Goal: Use online tool/utility: Use online tool/utility

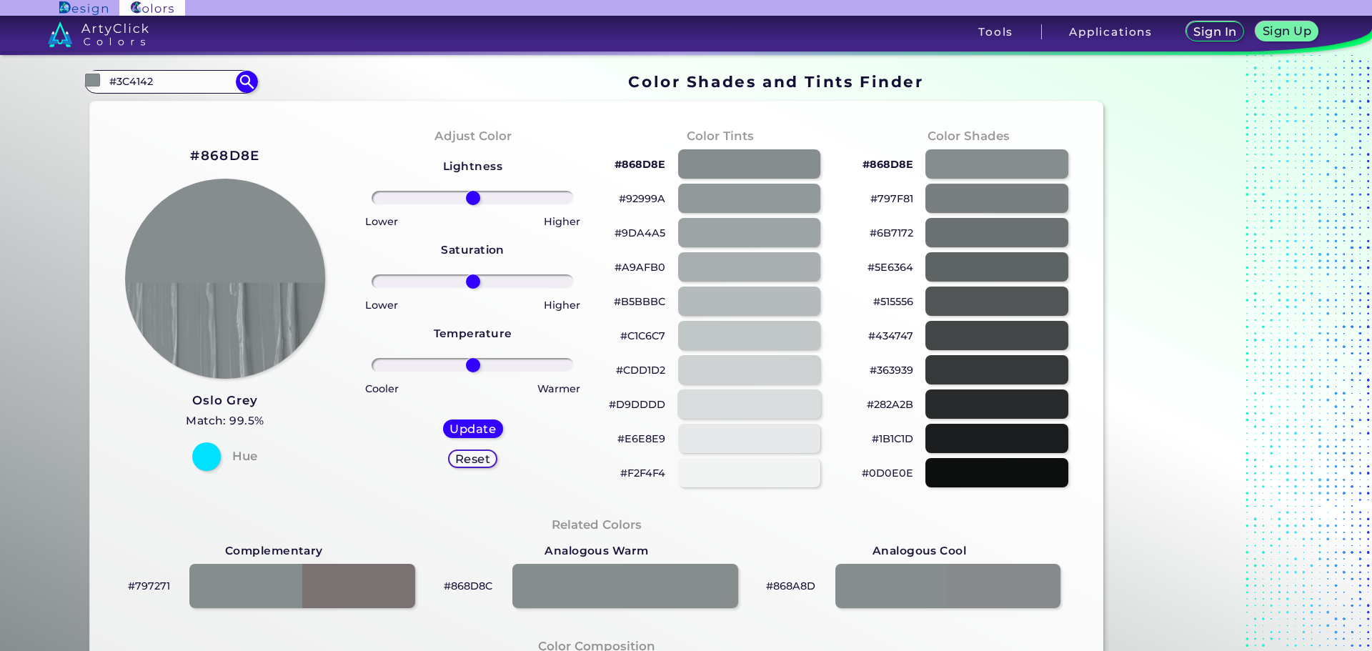
click at [764, 412] on div at bounding box center [750, 404] width 144 height 29
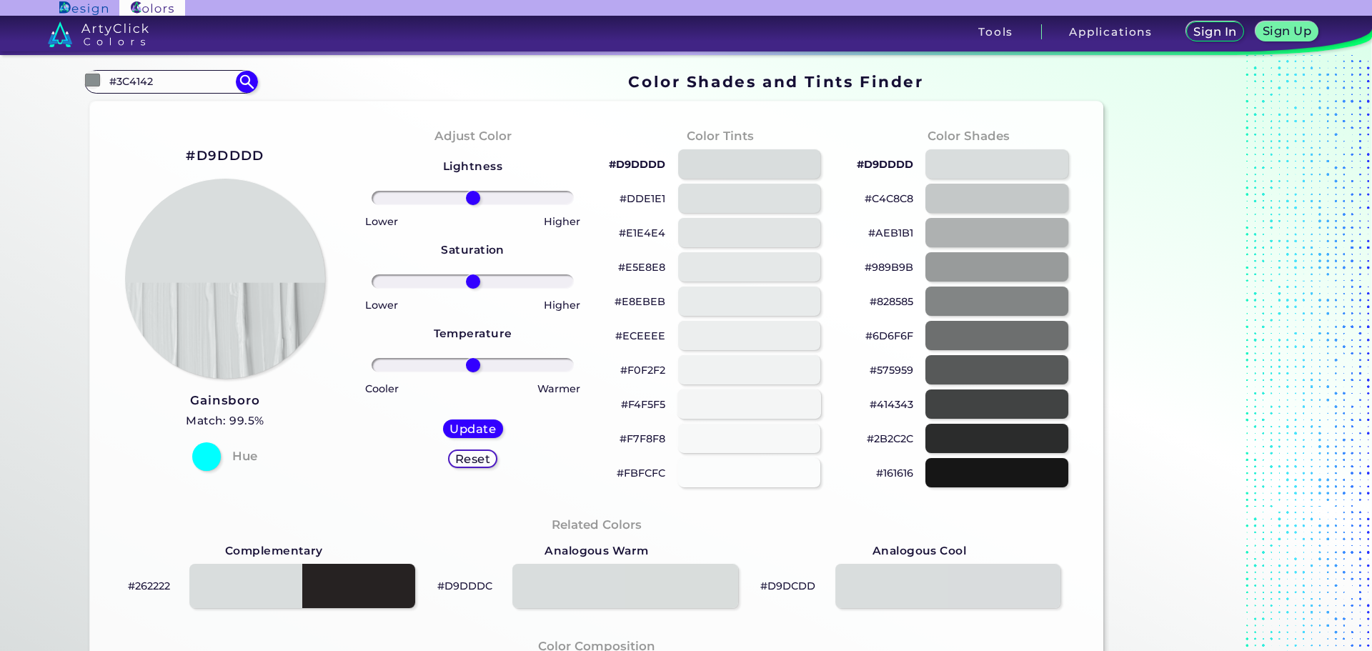
type input "#d9dddd"
click at [267, 251] on img at bounding box center [225, 279] width 202 height 202
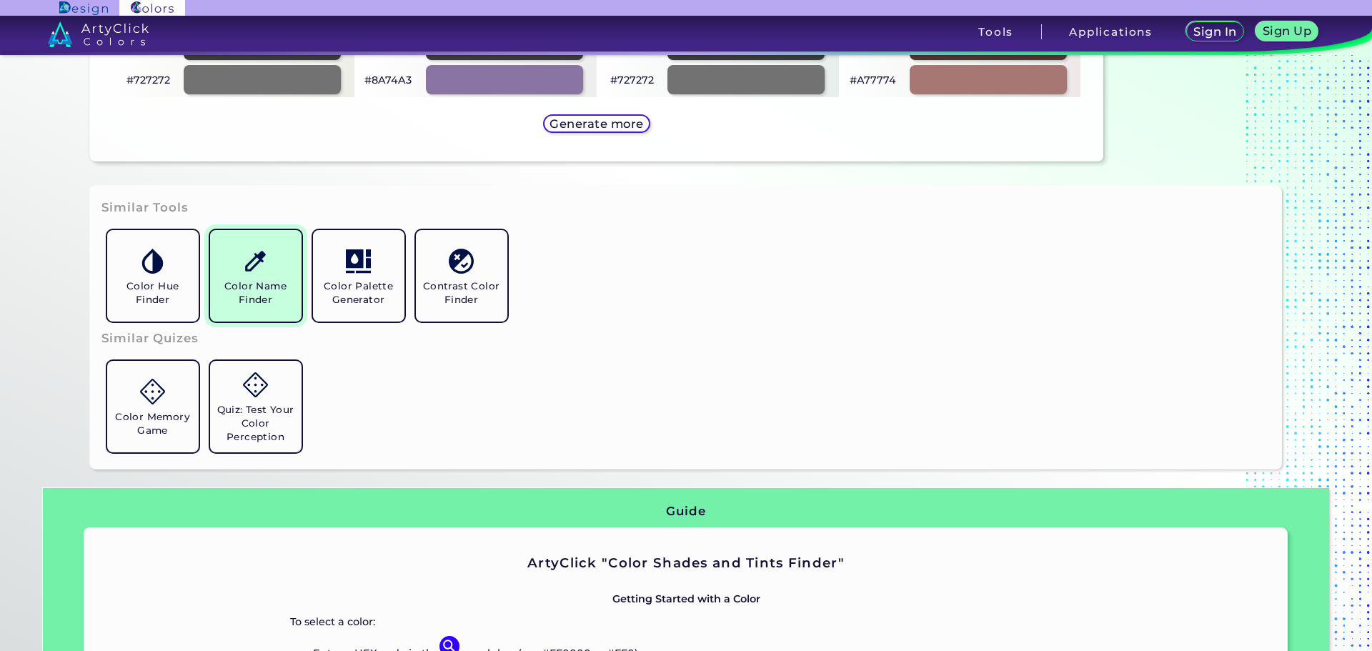
scroll to position [858, 0]
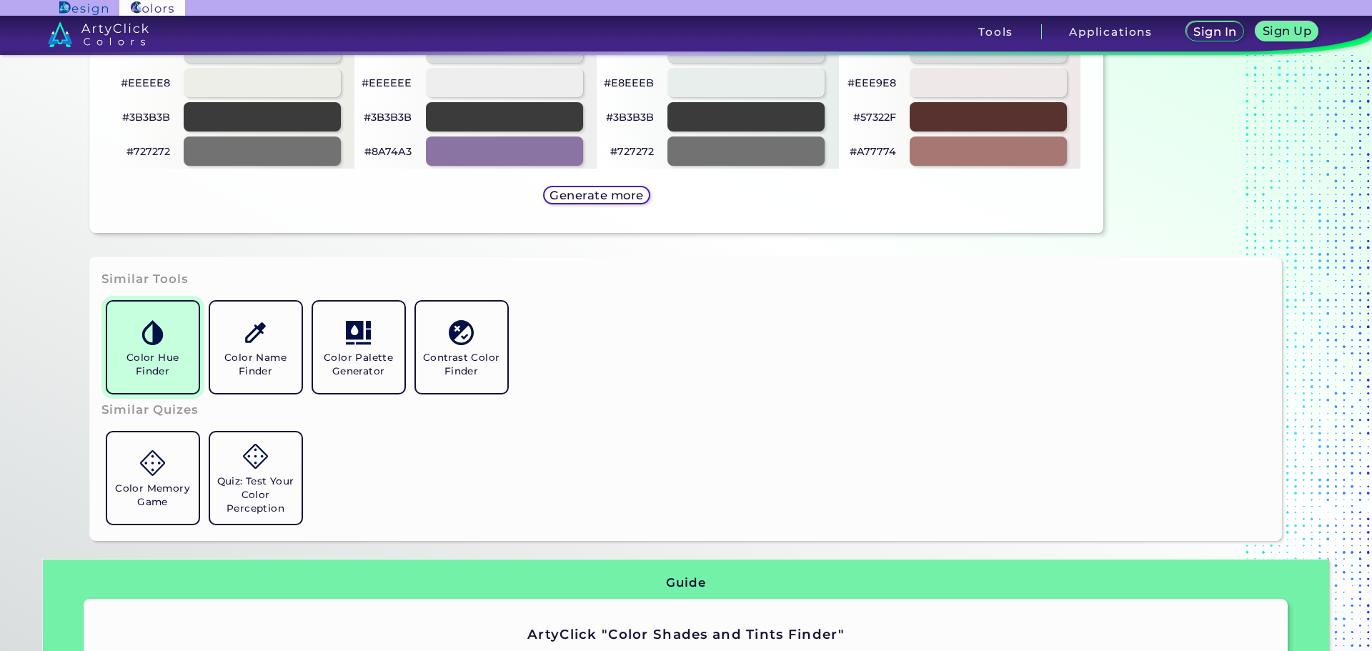
click at [161, 356] on h5 "Color Hue Finder" at bounding box center [153, 364] width 80 height 27
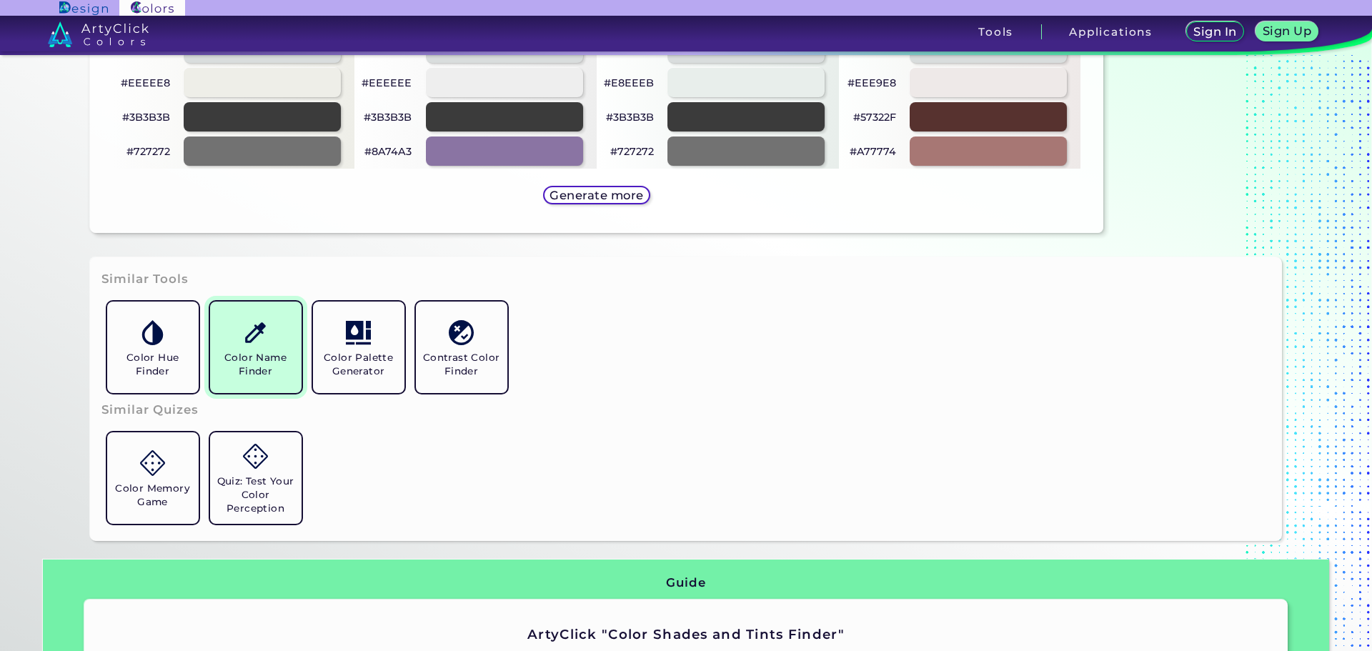
click at [247, 375] on h5 "Color Name Finder" at bounding box center [256, 364] width 80 height 27
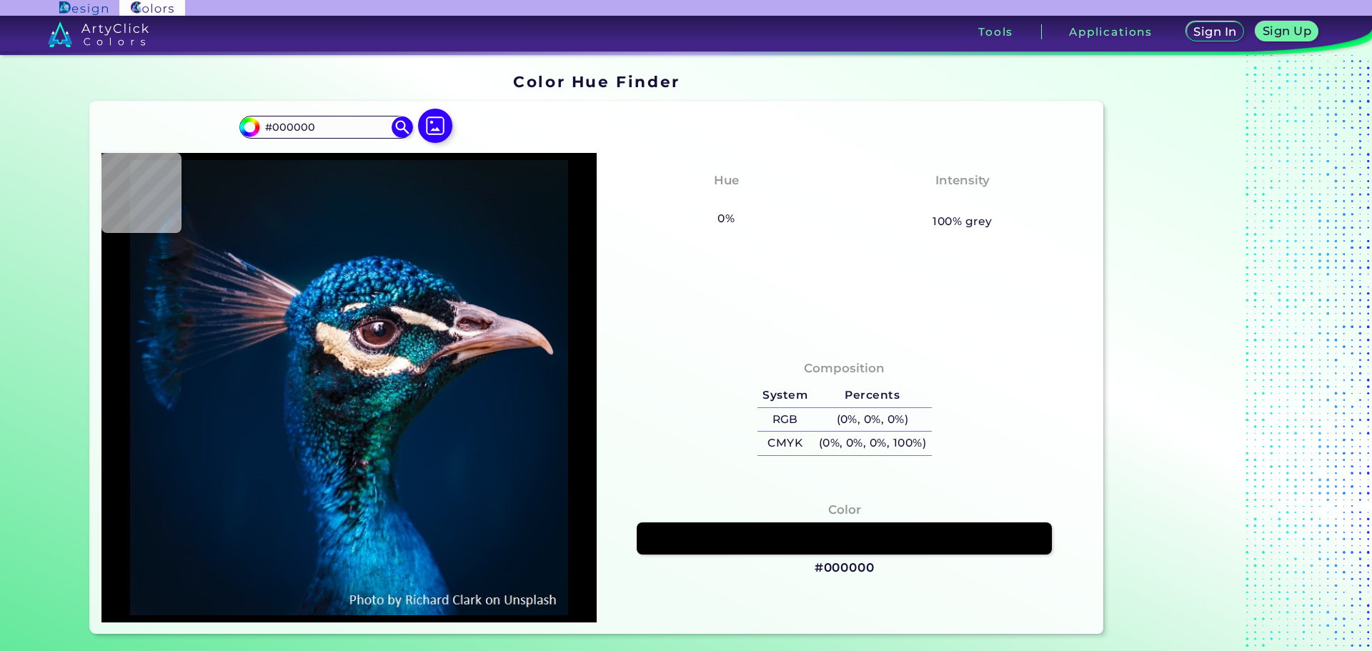
type input "#011425"
type input "#001c34"
type input "#001C34"
type input "#021833"
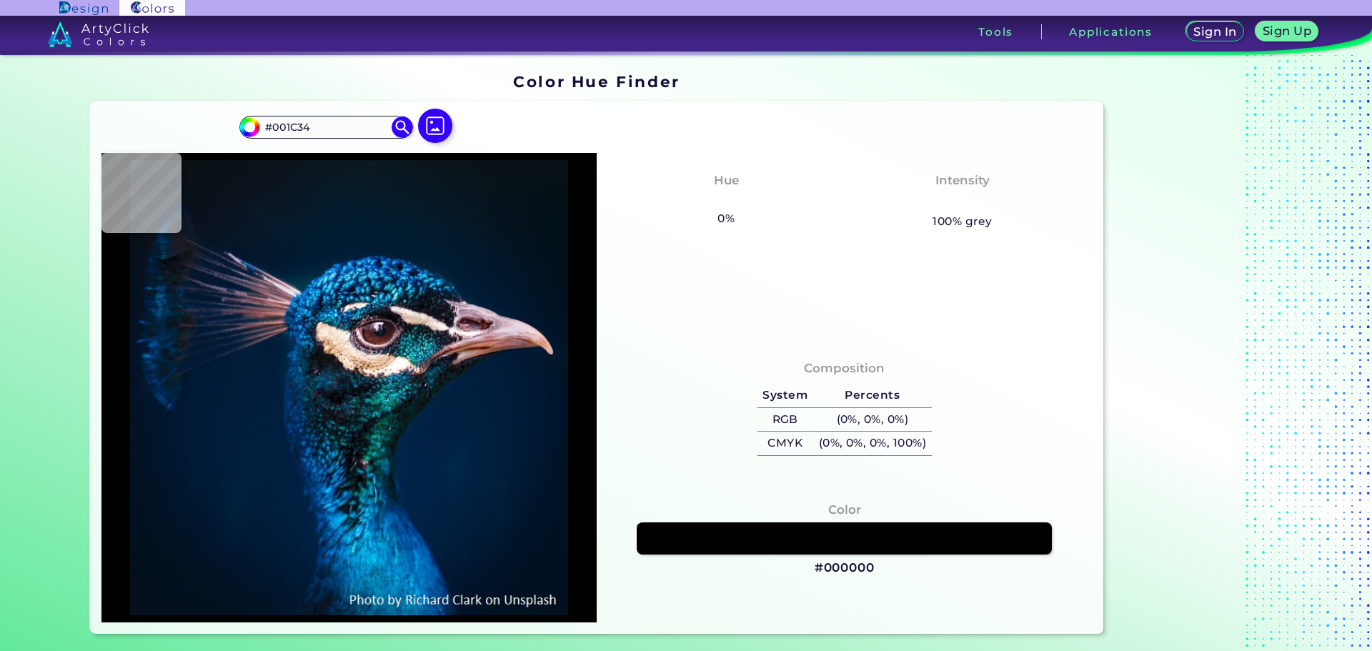
type input "#021833"
type input "#28adf7"
type input "#28ADF7"
type input "#03172e"
type input "#03172E"
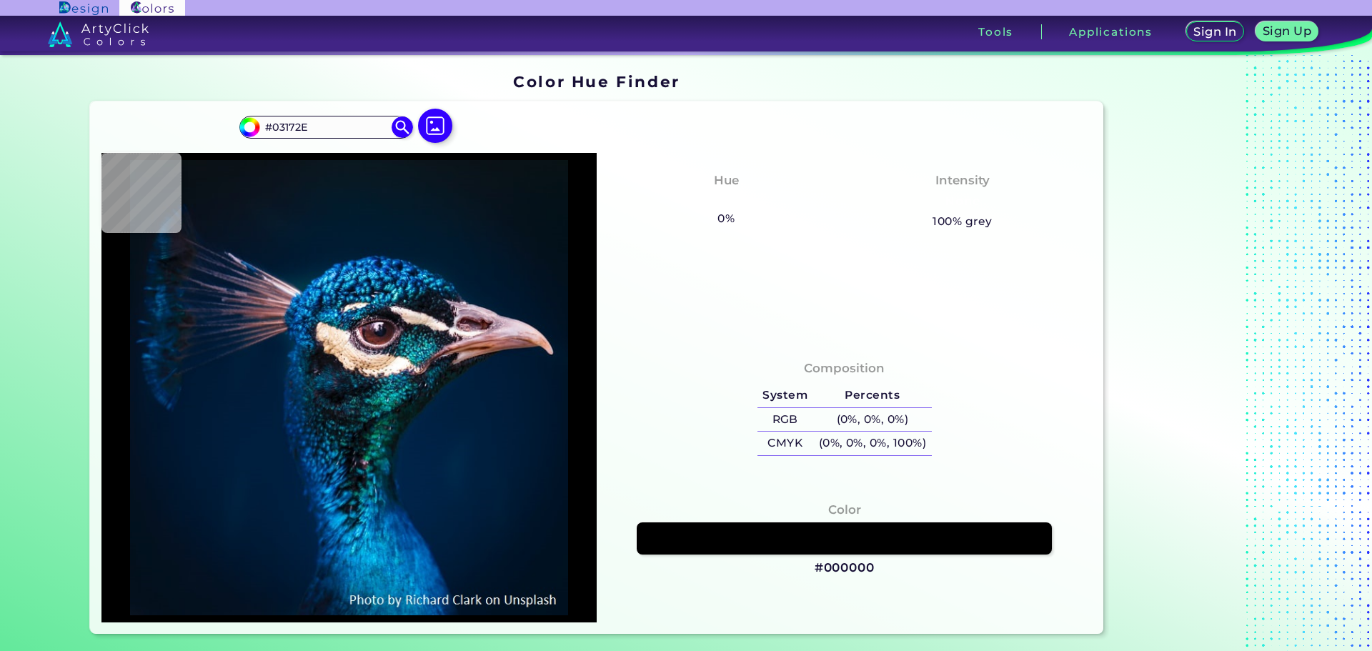
type input "#0d2235"
type input "#0D2235"
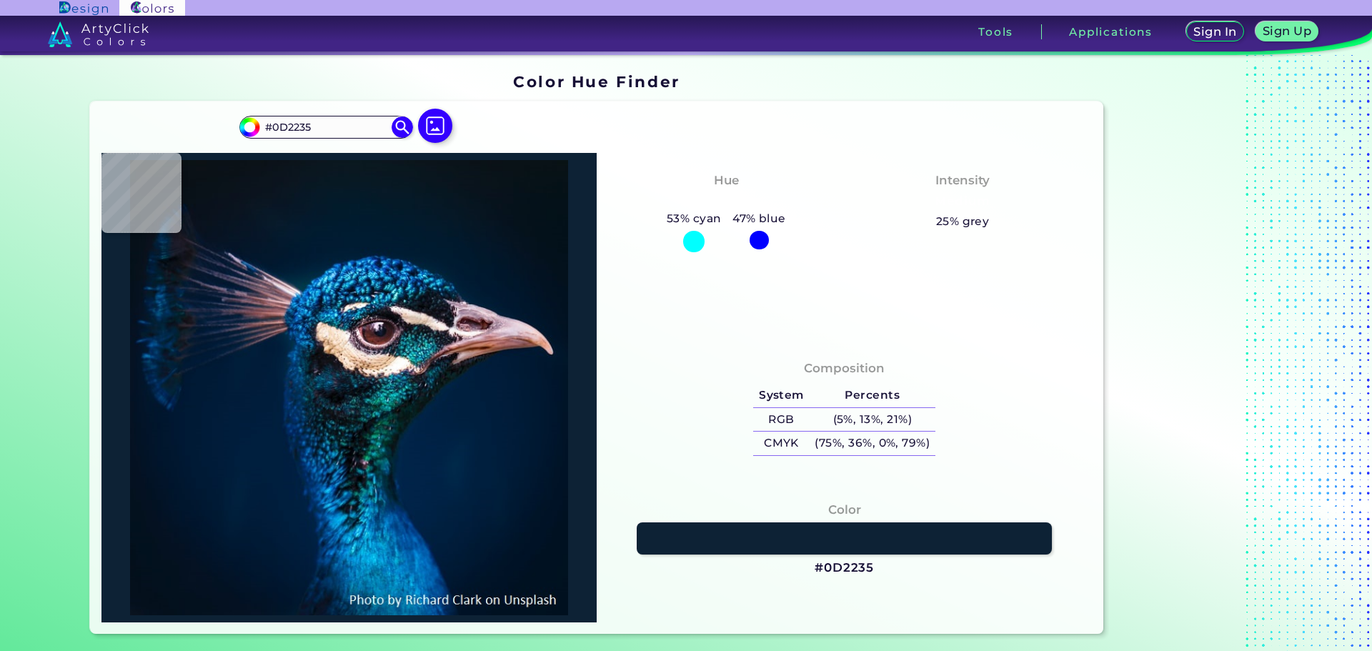
type input "#000000"
type input "#05111d"
type input "#05111D"
type input "#061220"
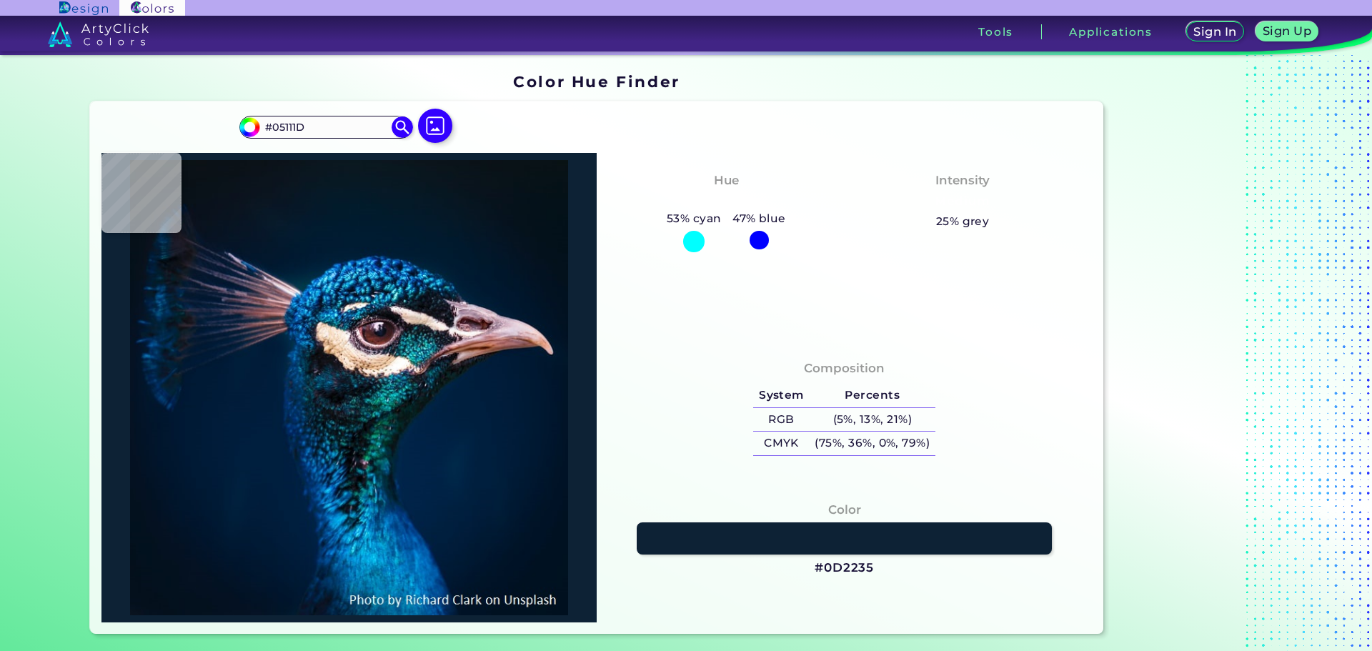
type input "#061220"
type input "#032244"
type input "#071d33"
type input "#071D33"
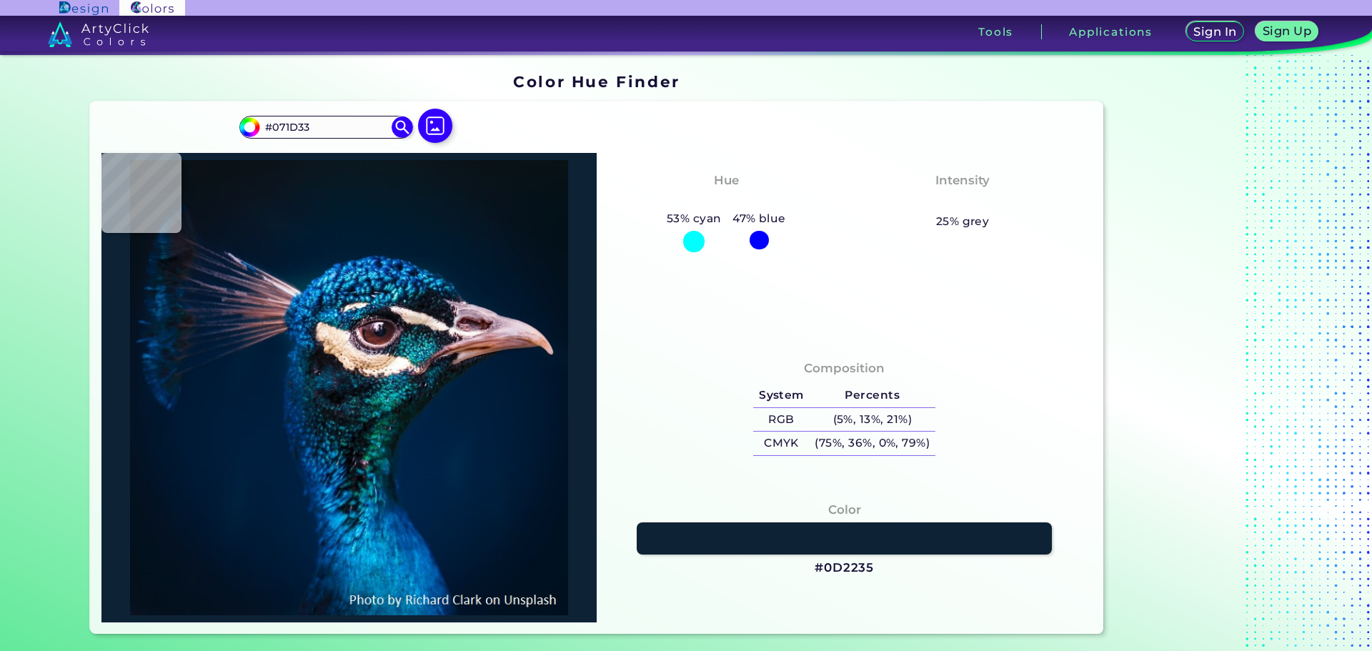
type input "#28222a"
type input "#28222A"
type input "#06203b"
type input "#06203B"
type input "#021c35"
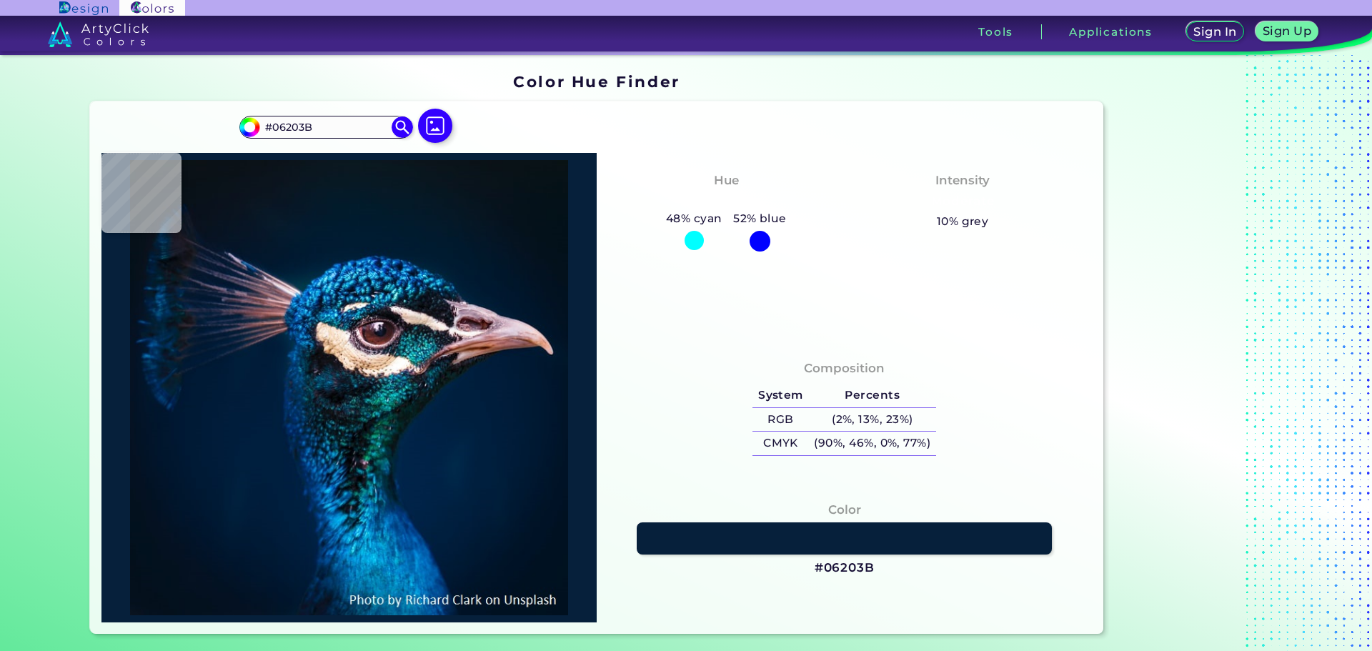
type input "#021C35"
type input "#001e3a"
type input "#001E3A"
type input "#011c39"
type input "#011C39"
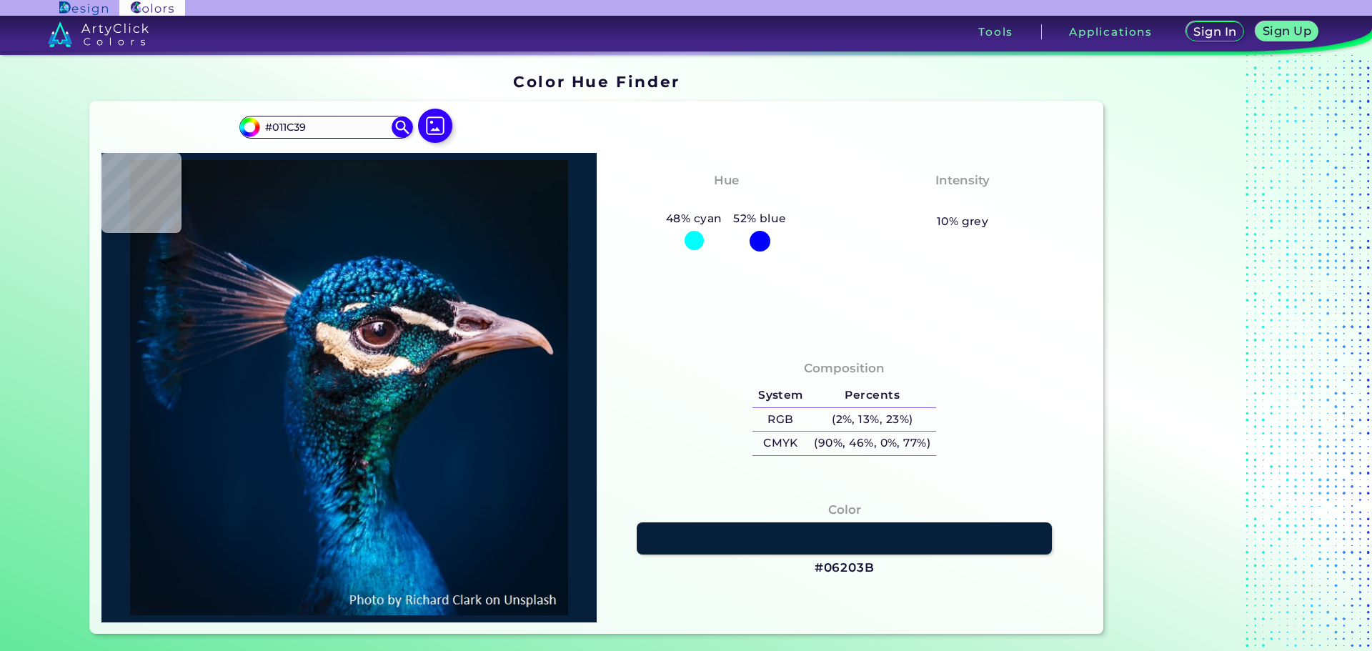
type input "#011c3a"
type input "#011C3A"
type input "#011c39"
type input "#011C39"
type input "#011c3a"
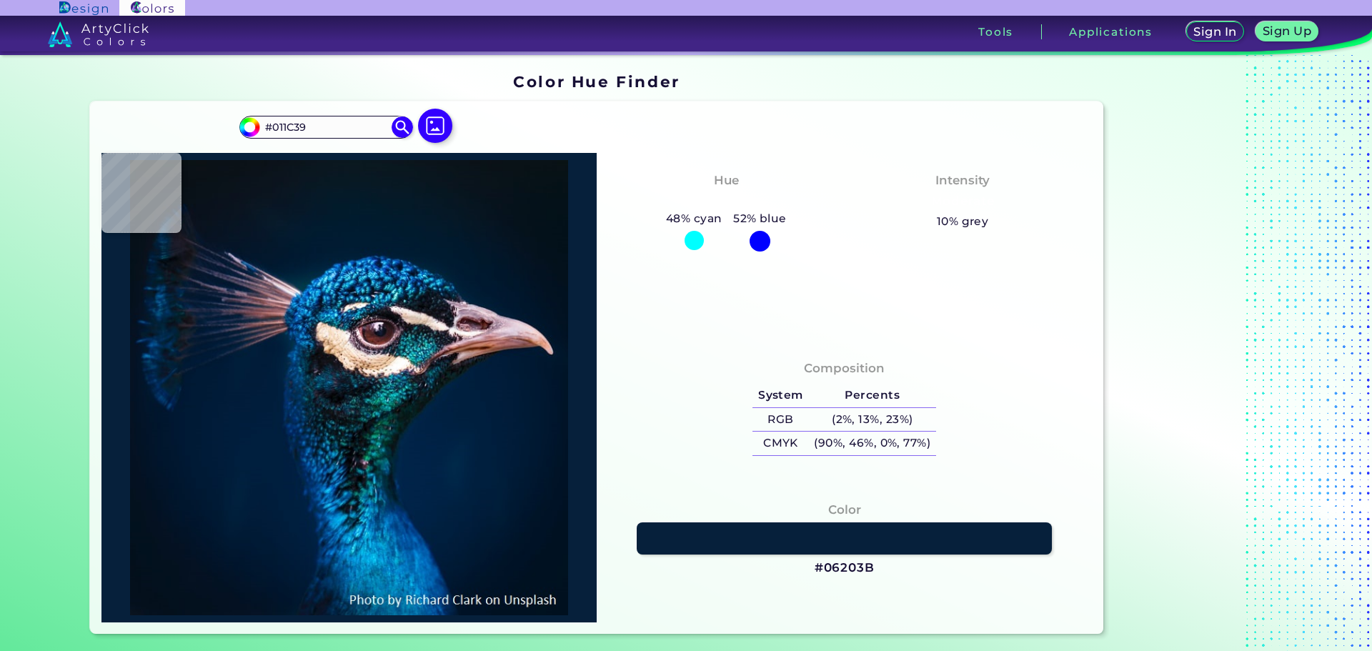
type input "#011C3A"
type input "#001d3b"
type input "#001D3B"
type input "#011c3a"
type input "#011C3A"
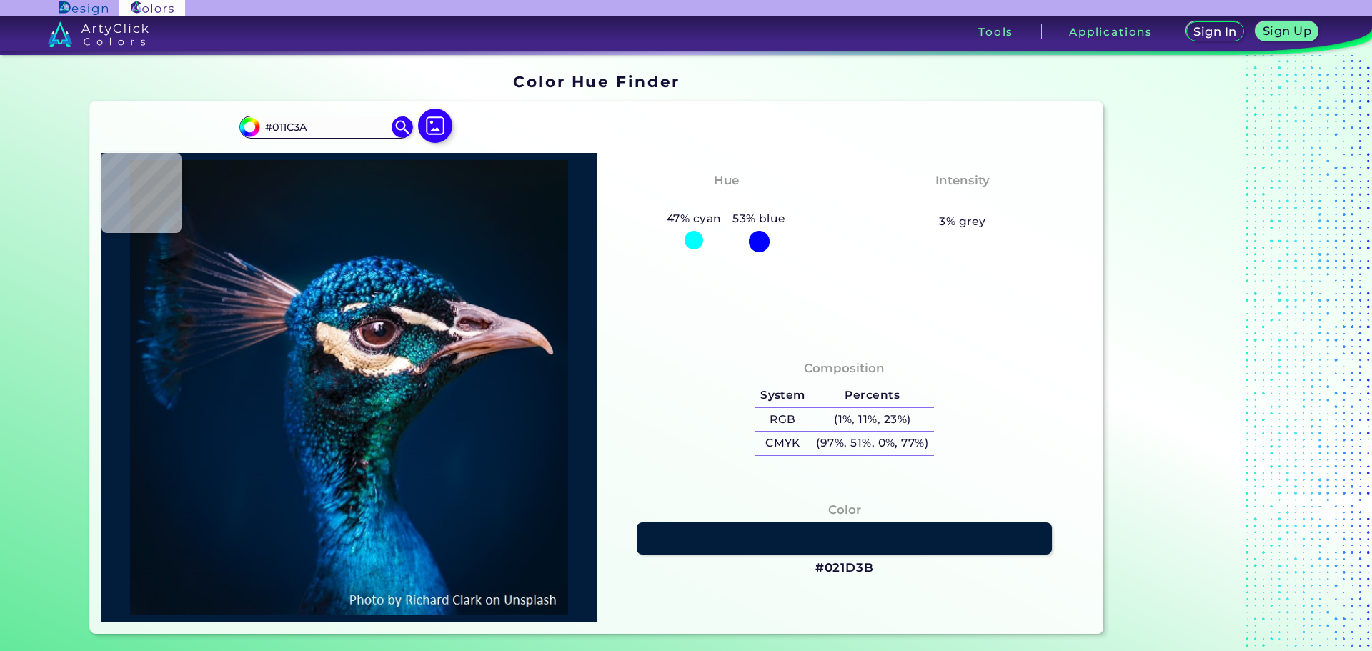
type input "#021d3b"
type input "#021D3B"
type input "#001d3b"
type input "#001D3B"
type input "#001d3c"
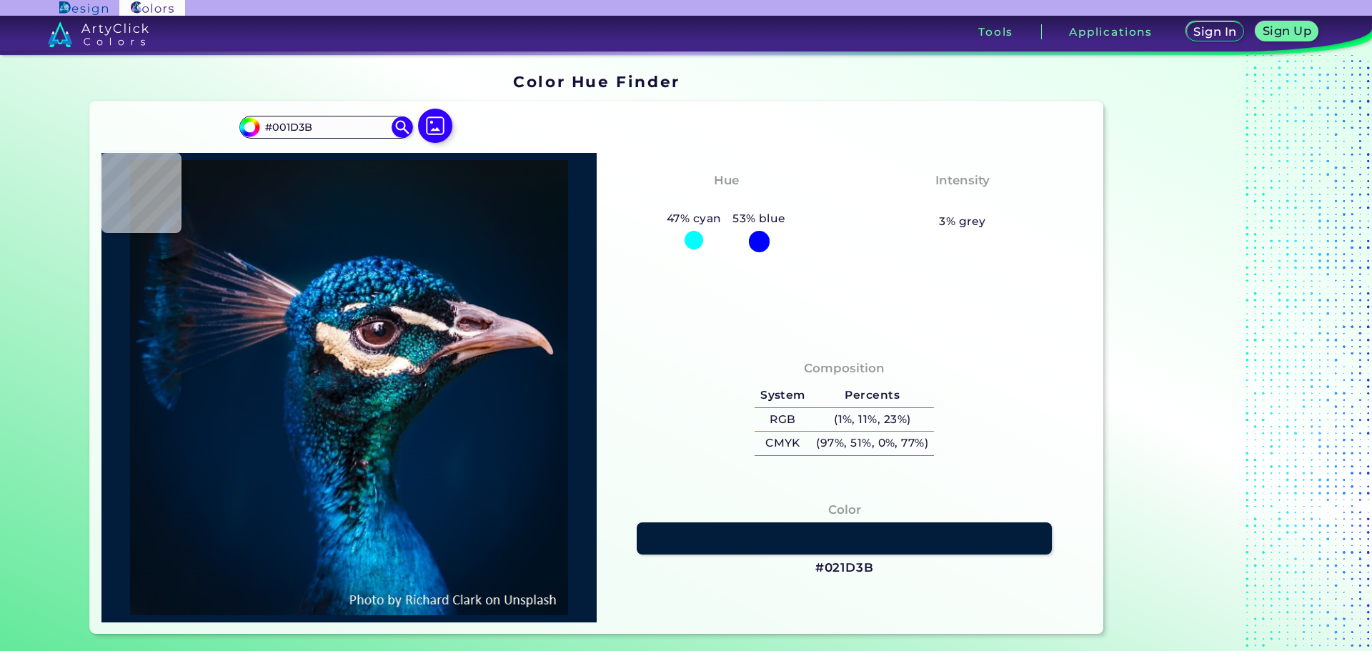
type input "#001D3C"
type input "#001d3d"
type input "#001D3D"
type input "#001f3e"
type input "#001F3E"
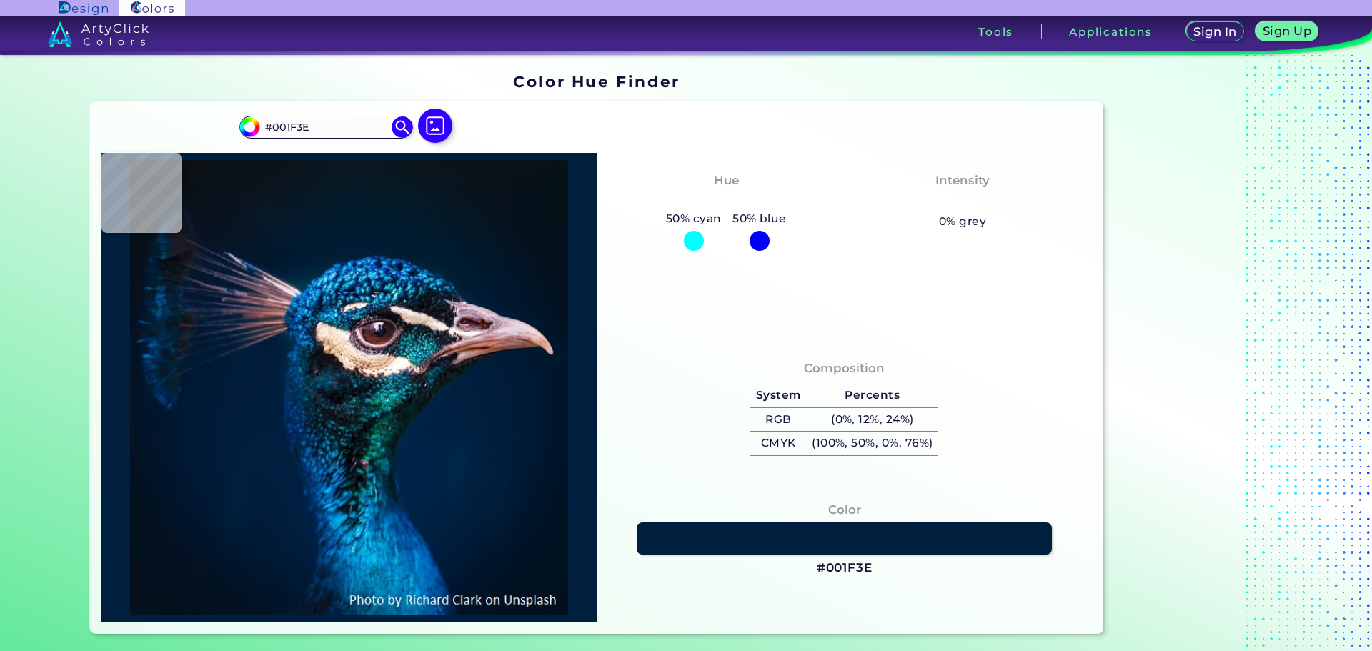
type input "#002247"
type input "#071e34"
type input "#071E34"
type input "#021d31"
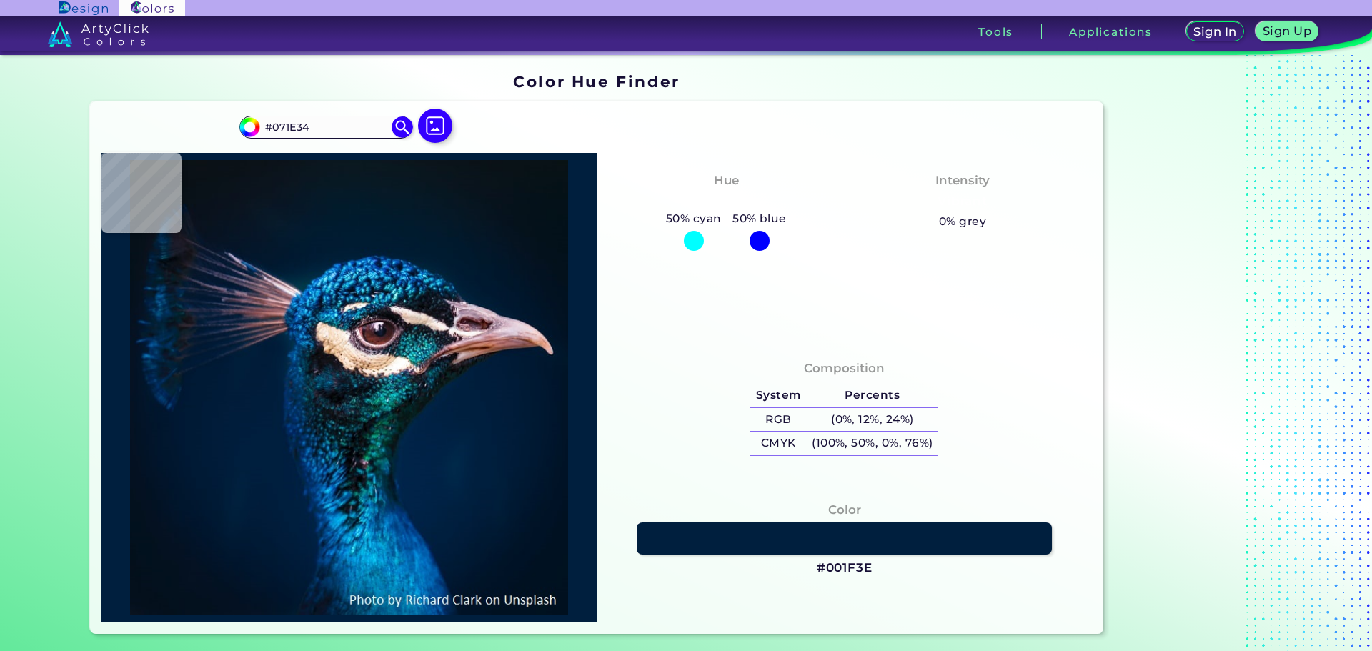
type input "#021D31"
type input "#012342"
type input "#09306a"
type input "#09306A"
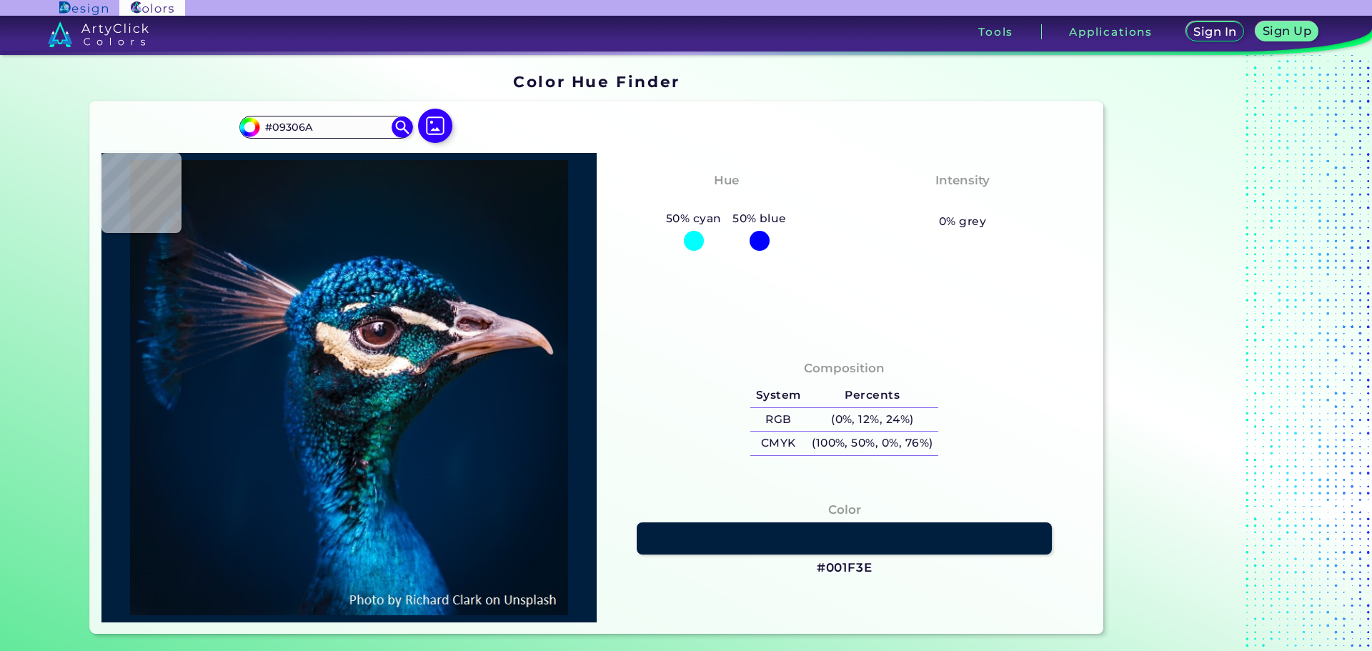
type input "#00377b"
type input "#00377B"
type input "#003a7a"
type input "#003A7A"
type input "#002759"
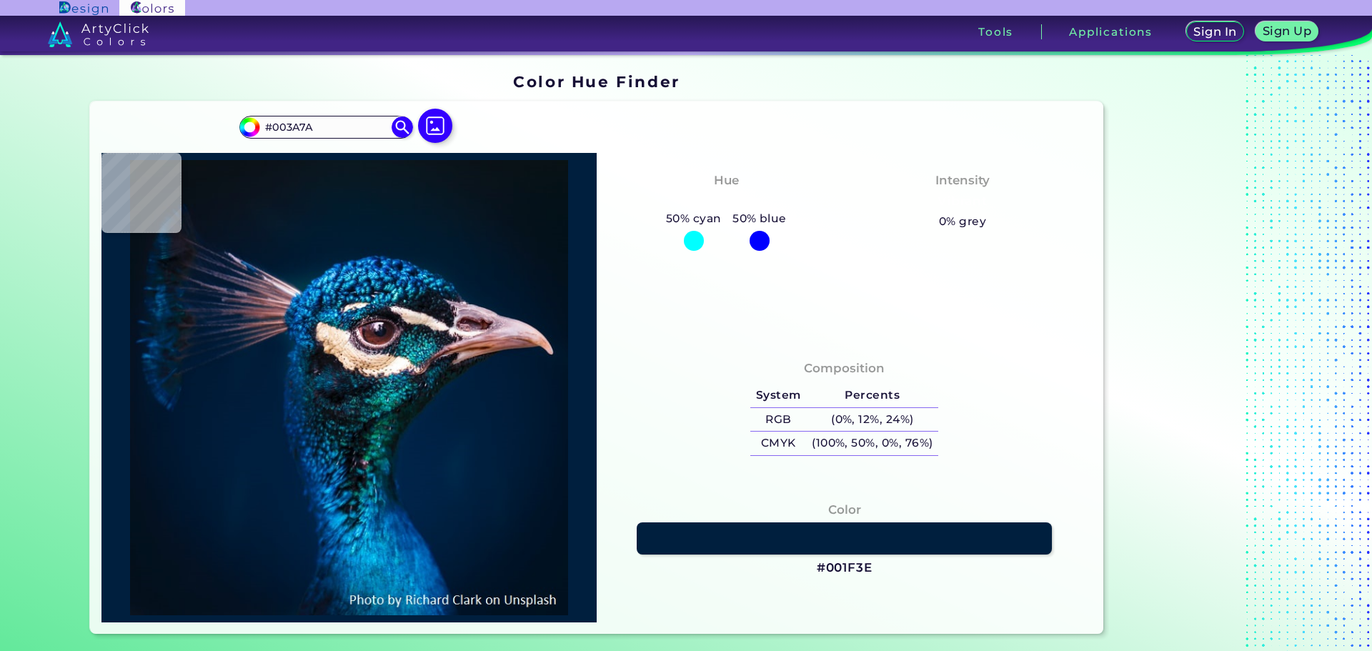
type input "#002759"
type input "#0b406e"
type input "#0B406E"
type input "#12778c"
type input "#12778C"
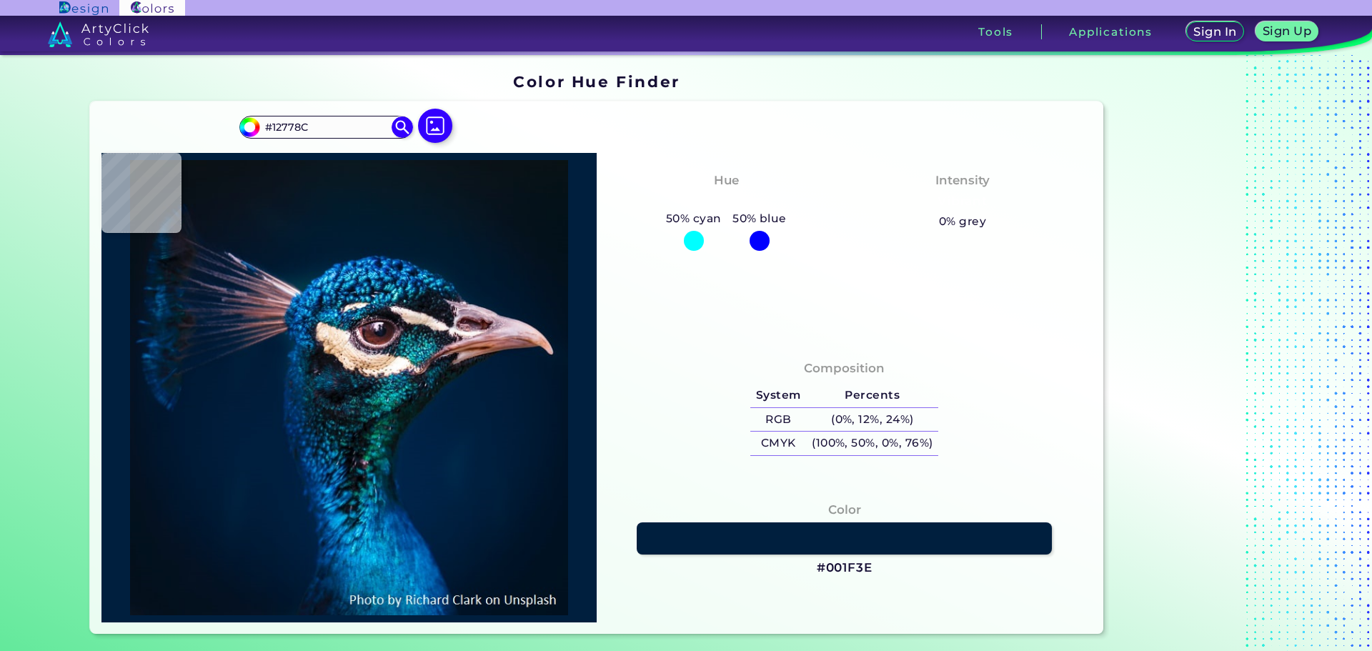
type input "#001624"
type input "#0c5679"
type input "#0C5679"
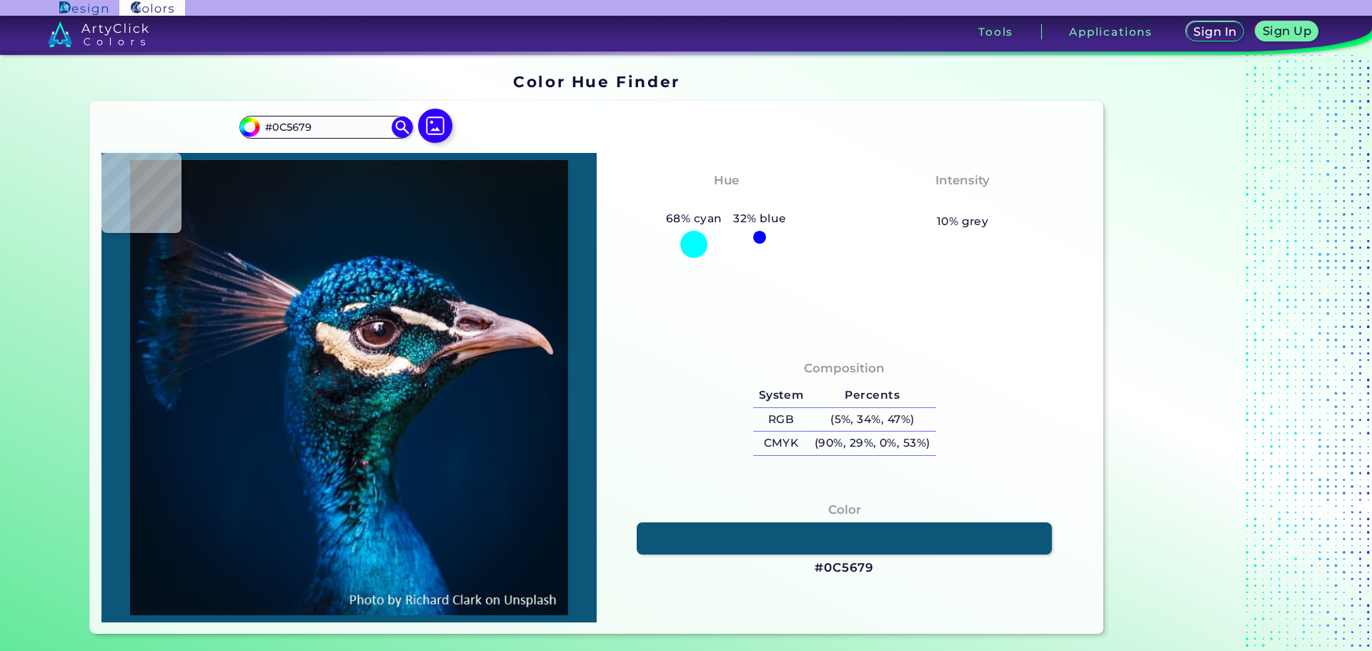
type input "#202937"
type input "#957994"
type input "#55616a"
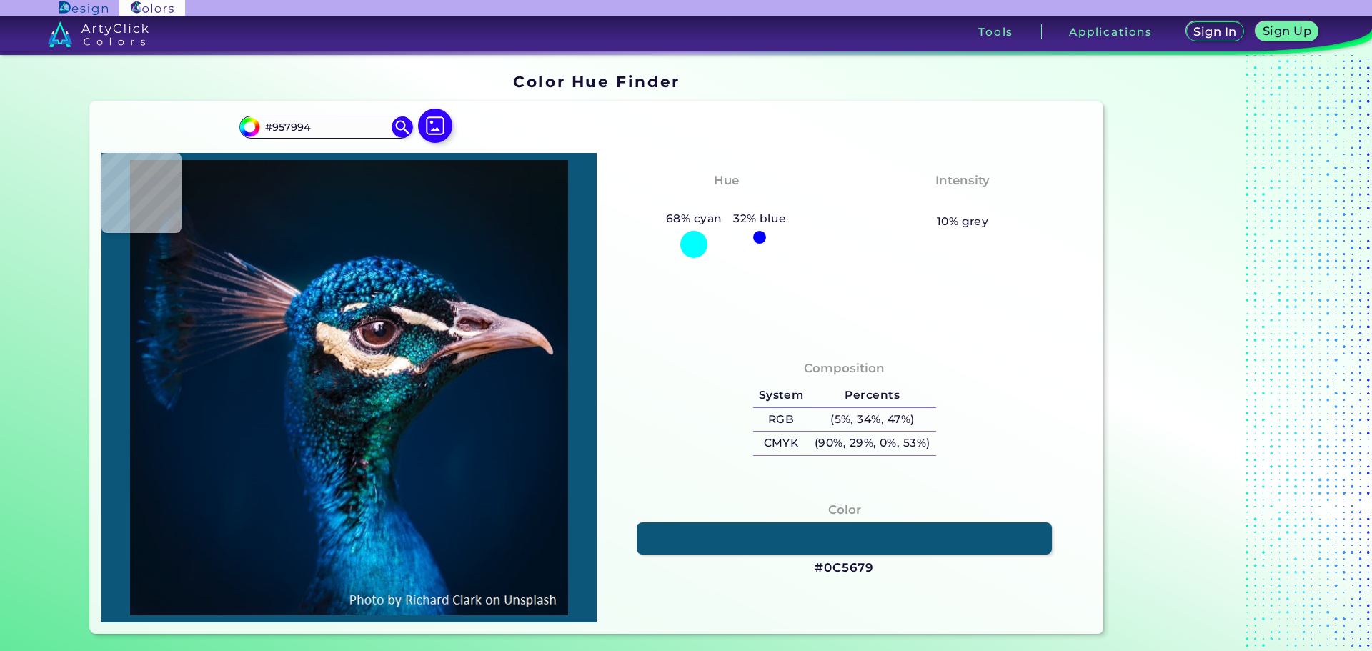
type input "#55616A"
type input "#07111a"
type input "#07111A"
type input "#01434c"
type input "#01434C"
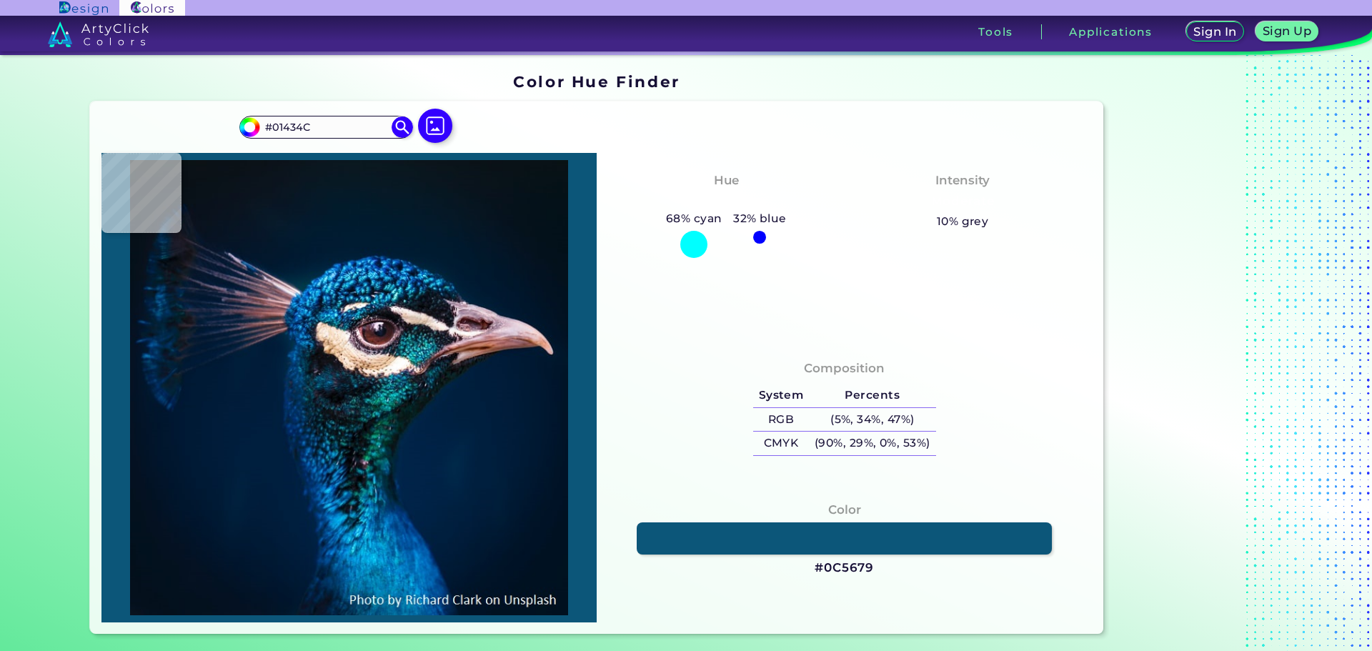
type input "#086d6a"
type input "#086D6A"
type input "#076e6e"
type input "#076E6E"
type input "#096c74"
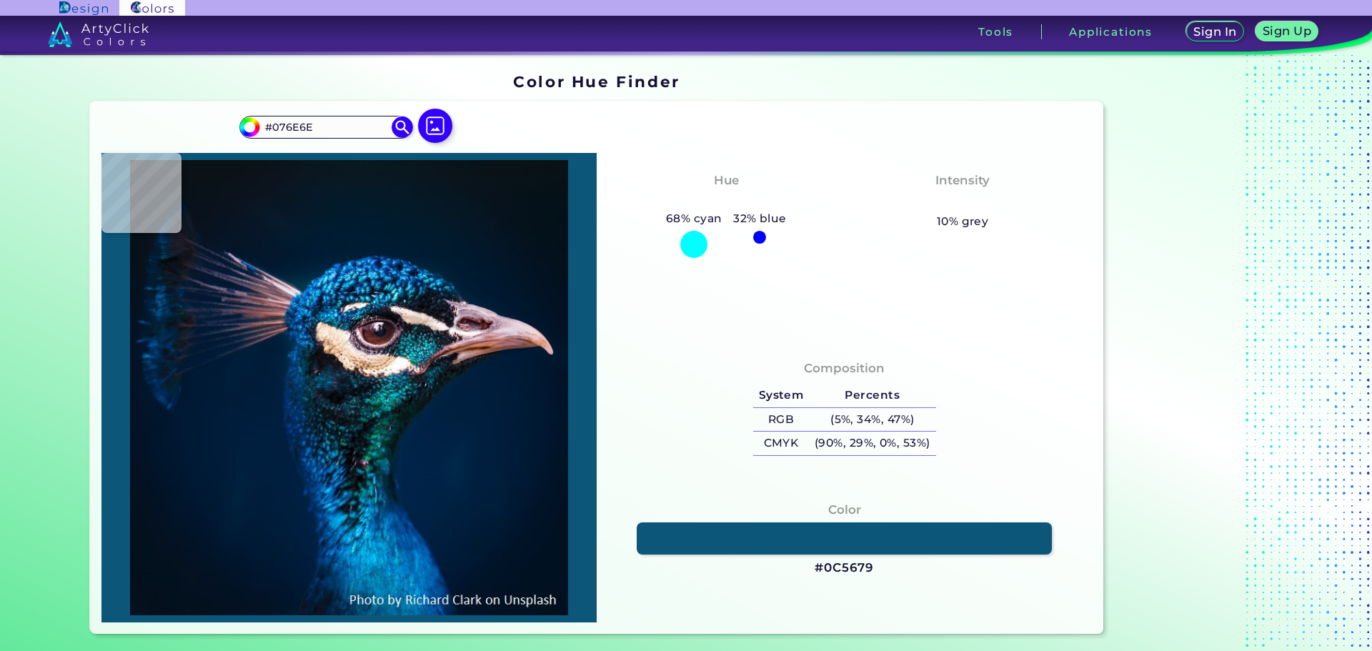
type input "#096C74"
type input "#066775"
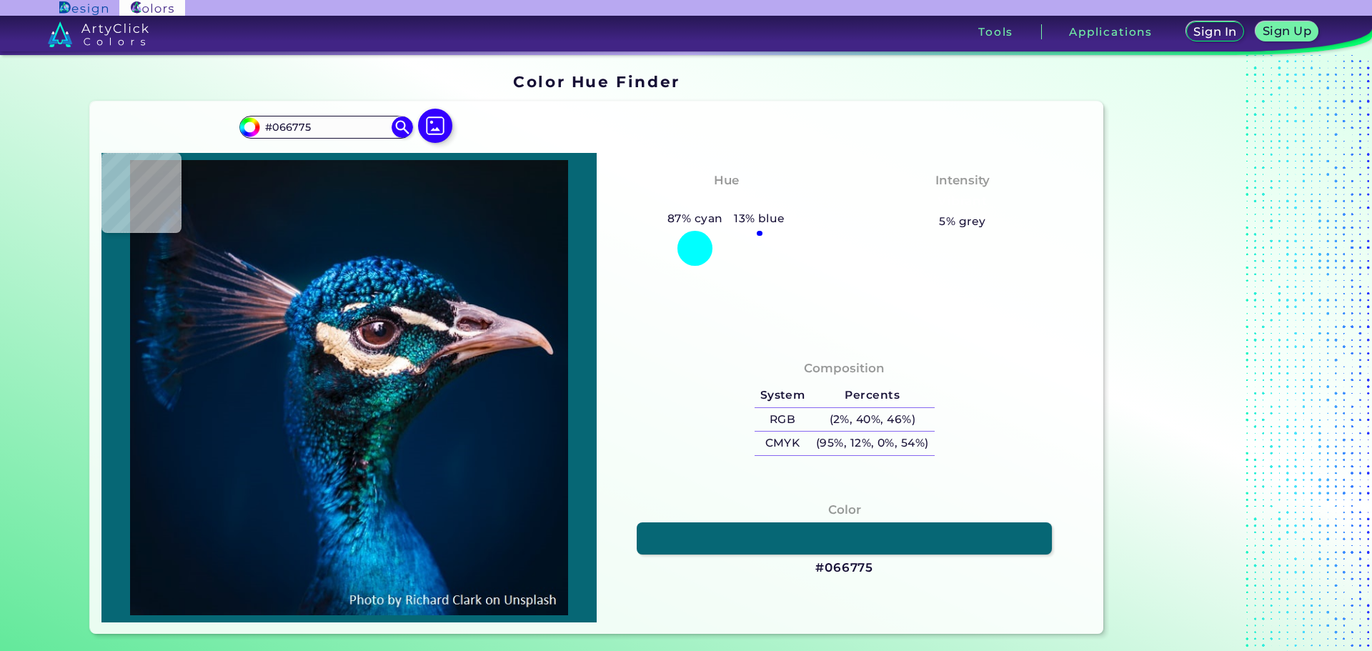
type input "#036875"
type input "#09676e"
type input "#09676E"
type input "#0b656e"
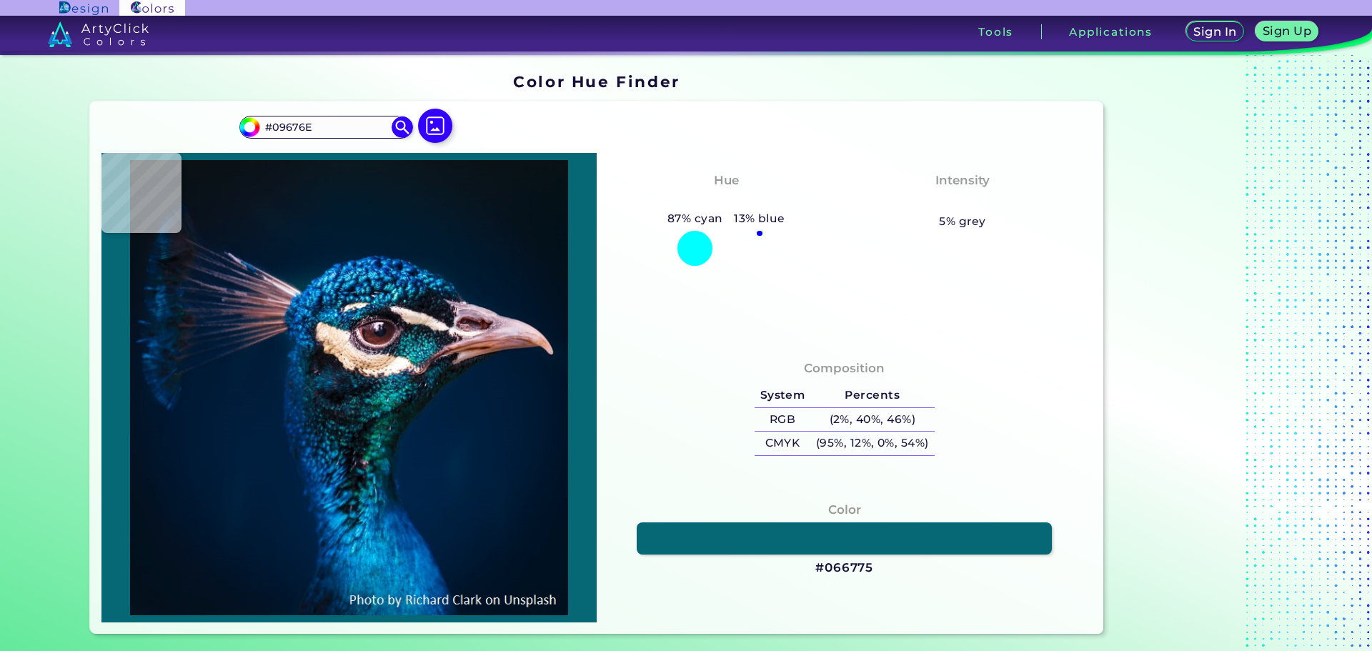
type input "#0B656E"
type input "#0f5c64"
type input "#0F5C64"
type input "#051823"
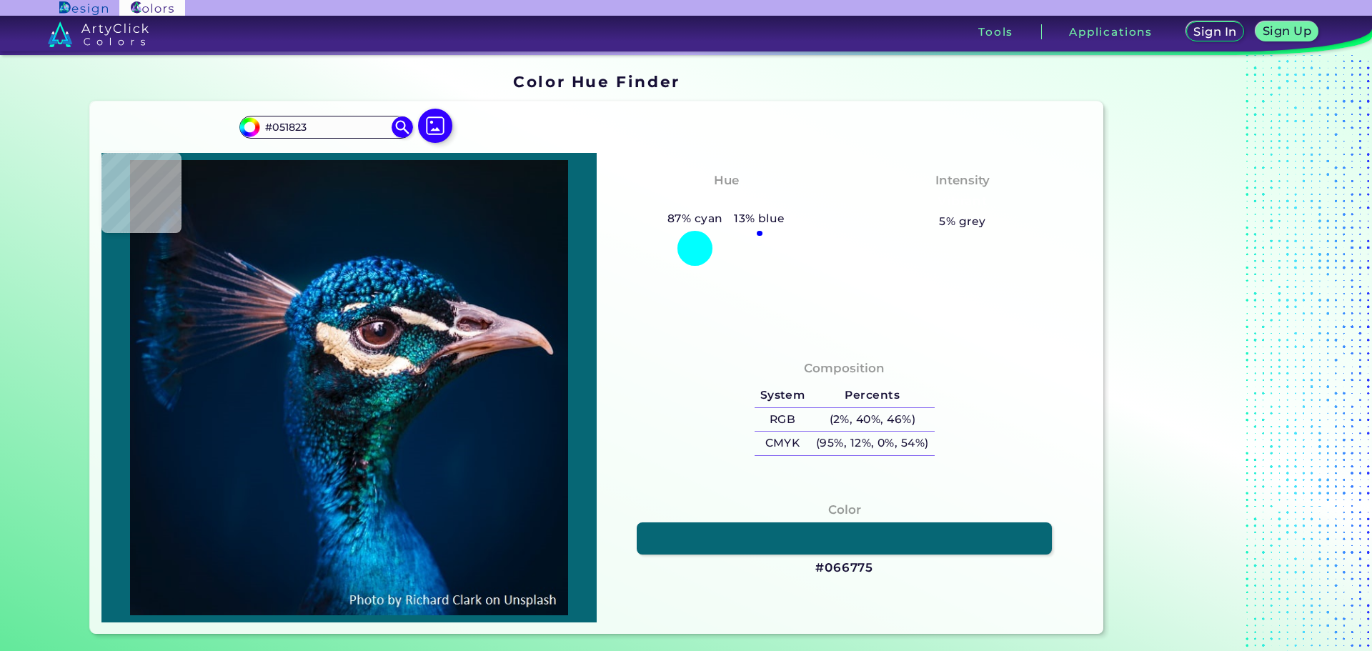
type input "#04222d"
type input "#04222D"
type input "#022640"
type input "#002547"
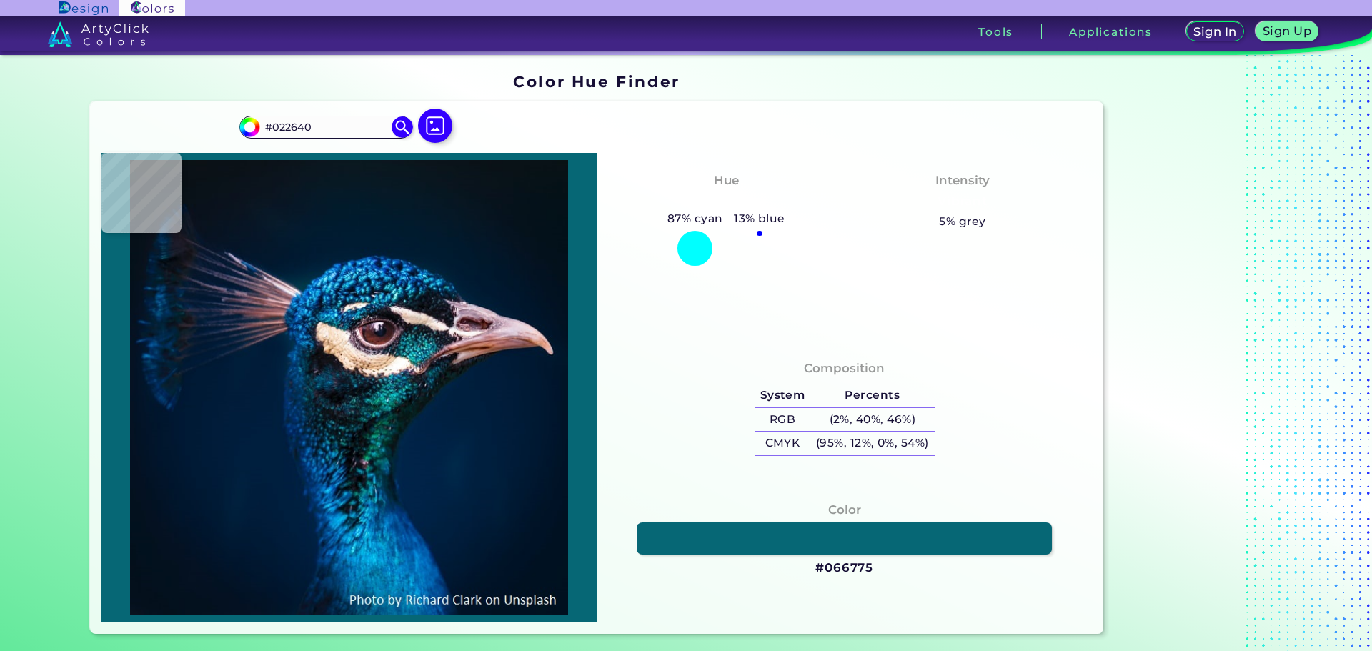
type input "#002547"
type input "#012549"
type input "#022648"
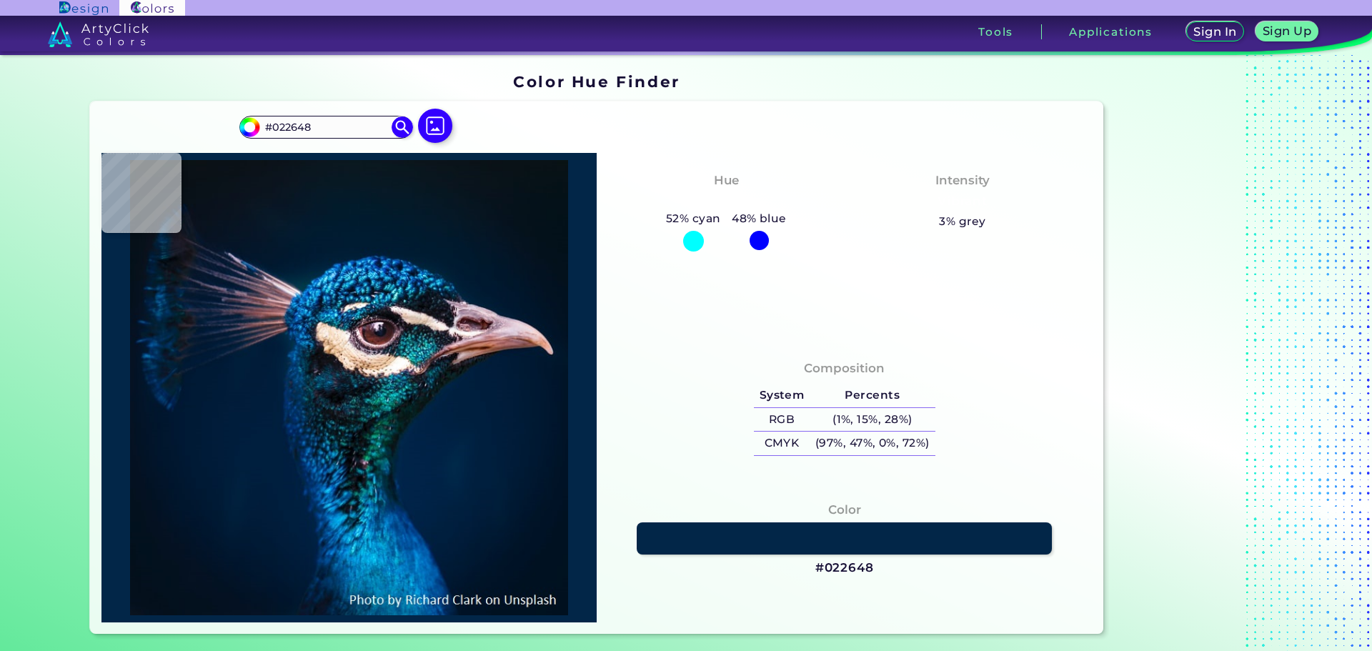
type input "#002749"
type input "#002647"
type input "#002544"
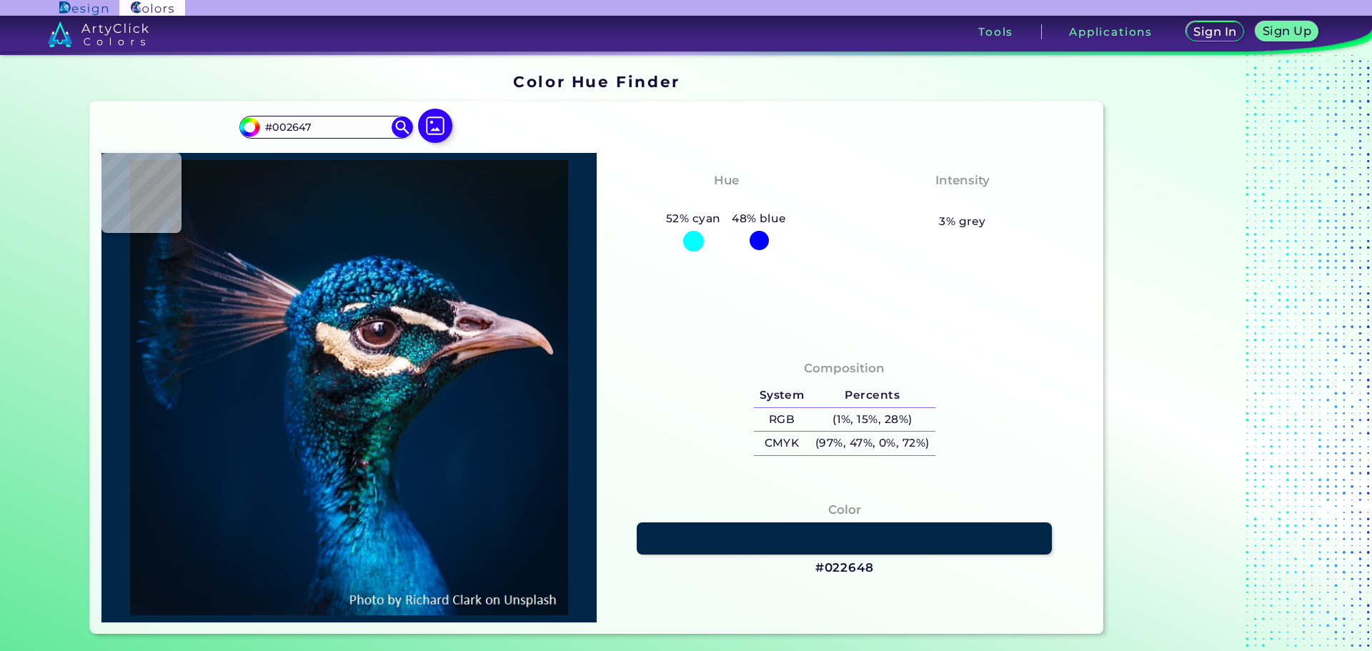
type input "#002544"
type input "#002747"
type input "#002646"
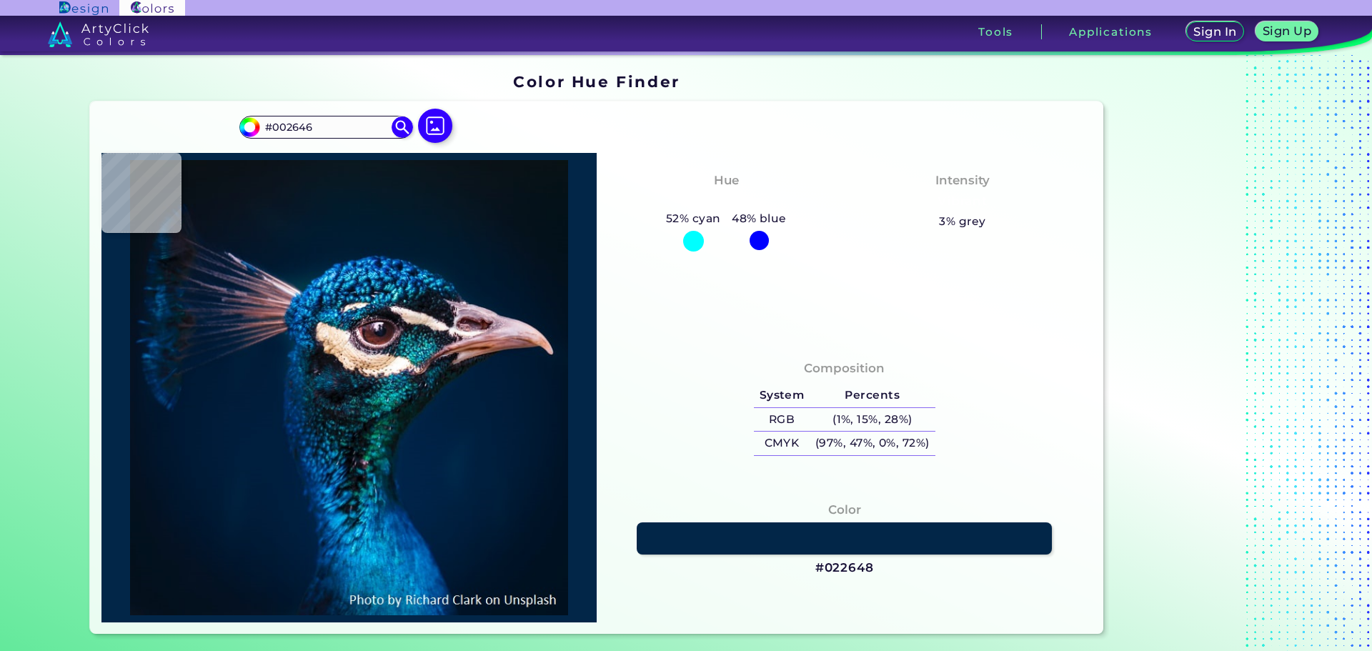
type input "#002445"
type input "#002240"
type input "#00223f"
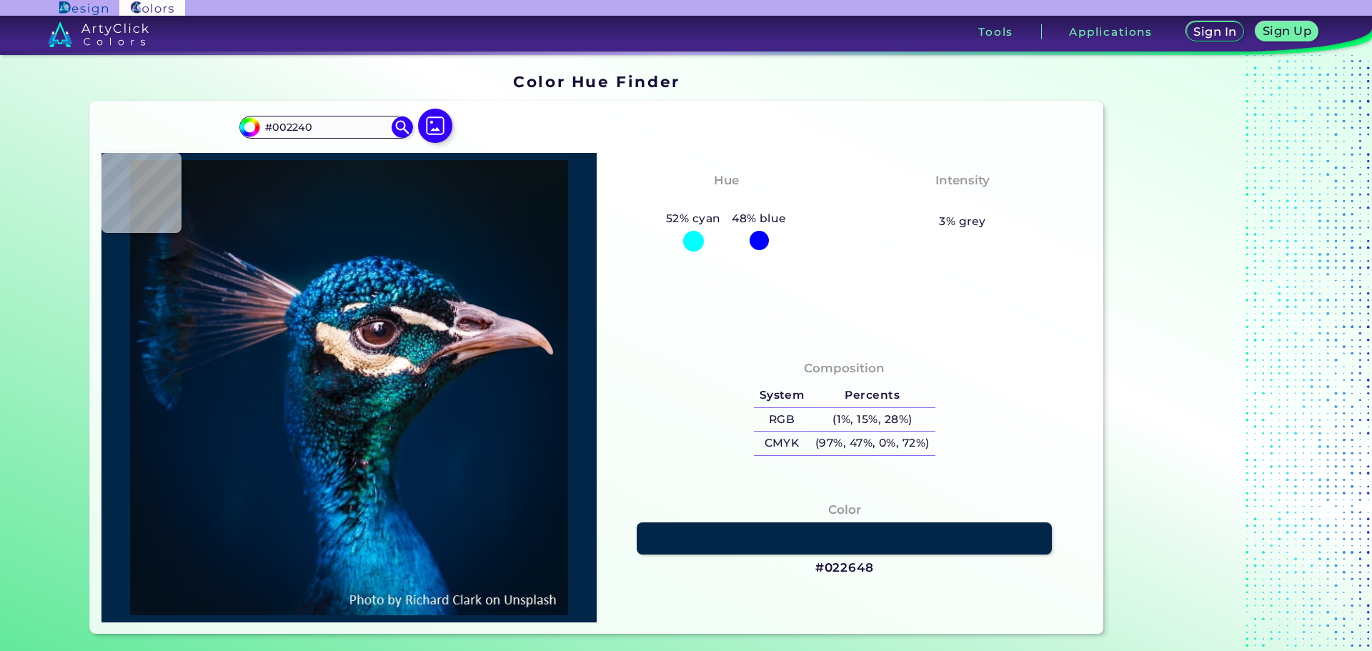
type input "#00223F"
type input "#002341"
type input "#002246"
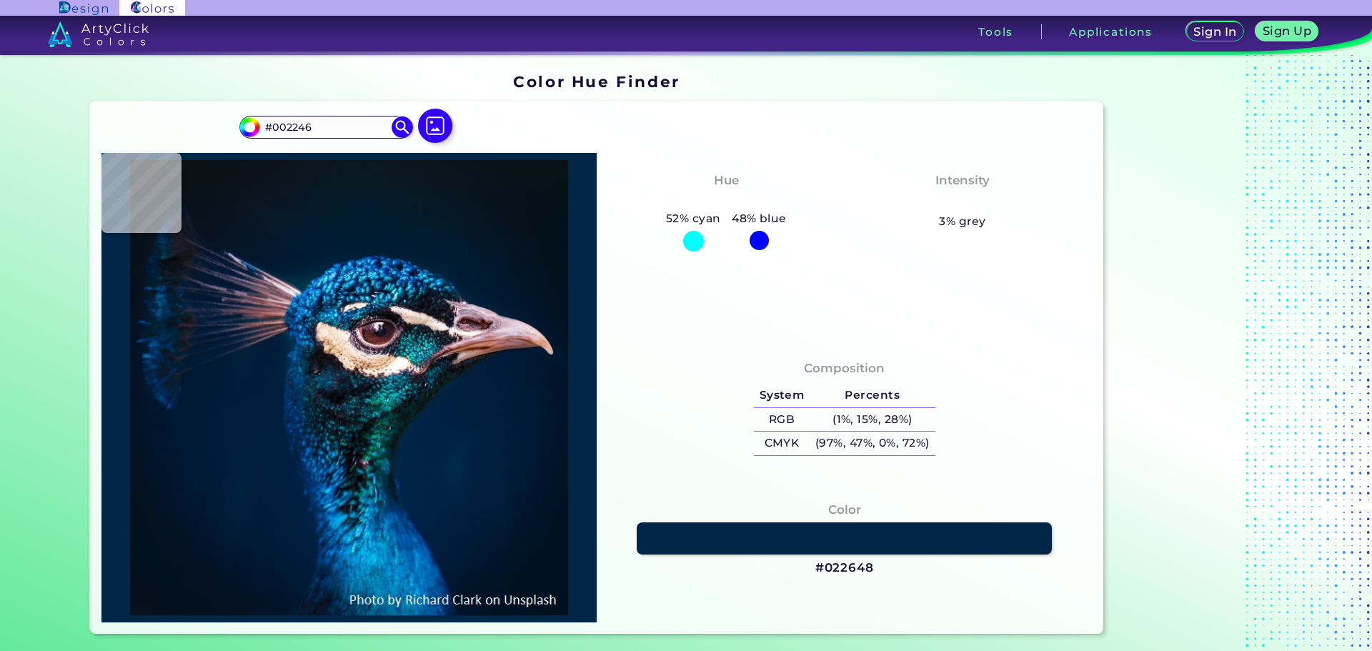
type input "#002148"
type input "#012345"
type input "#002245"
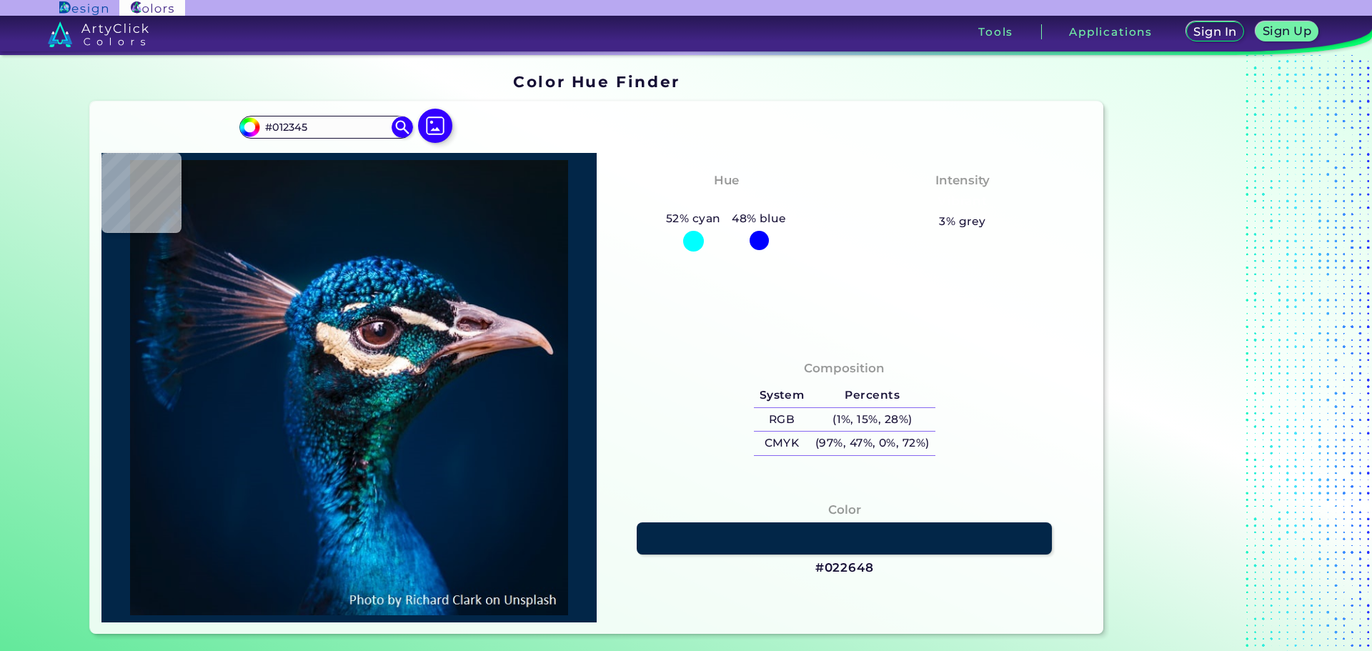
type input "#002245"
type input "#002144"
type input "#002142"
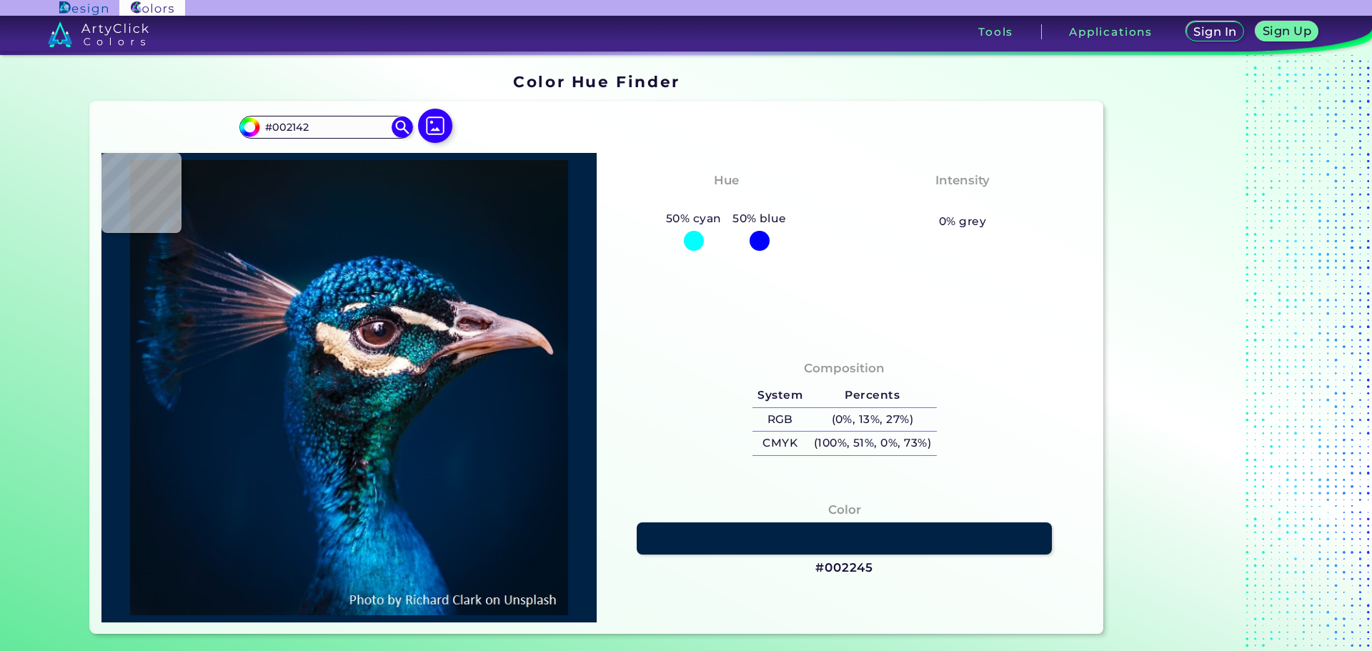
type input "#002141"
type input "#002142"
type input "#002242"
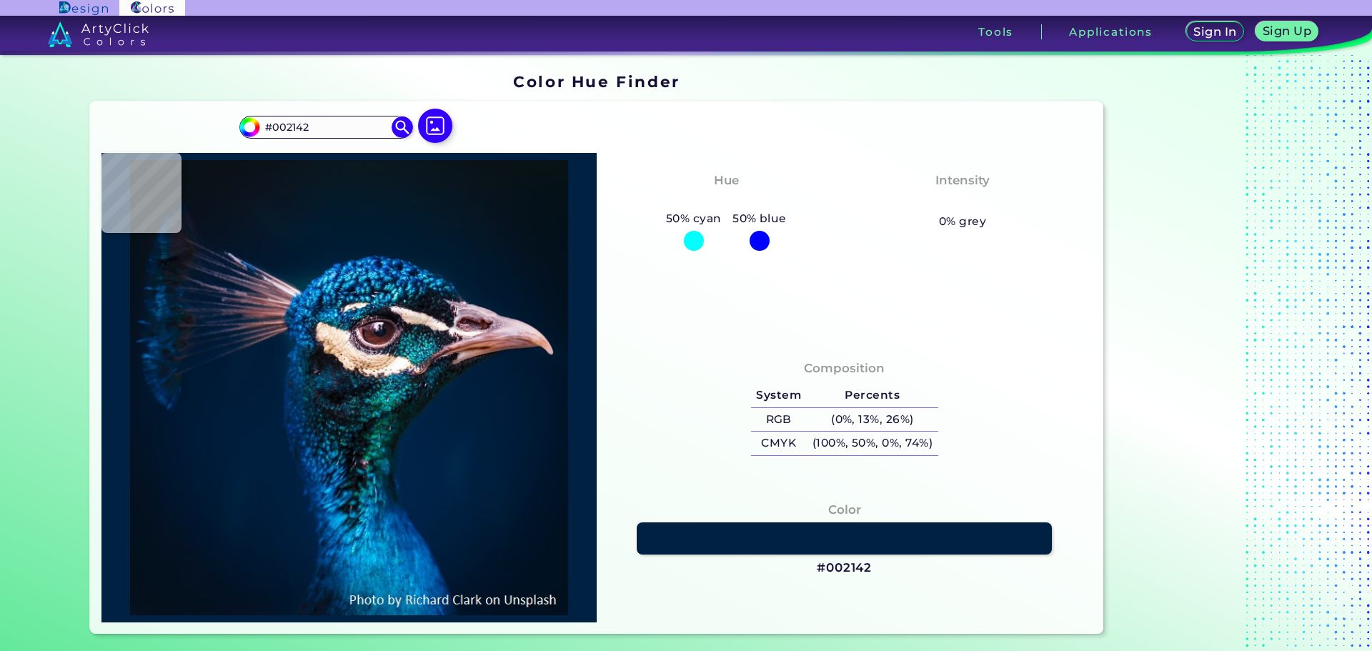
type input "#002242"
type input "#012346"
type input "#021b20"
type input "#021B20"
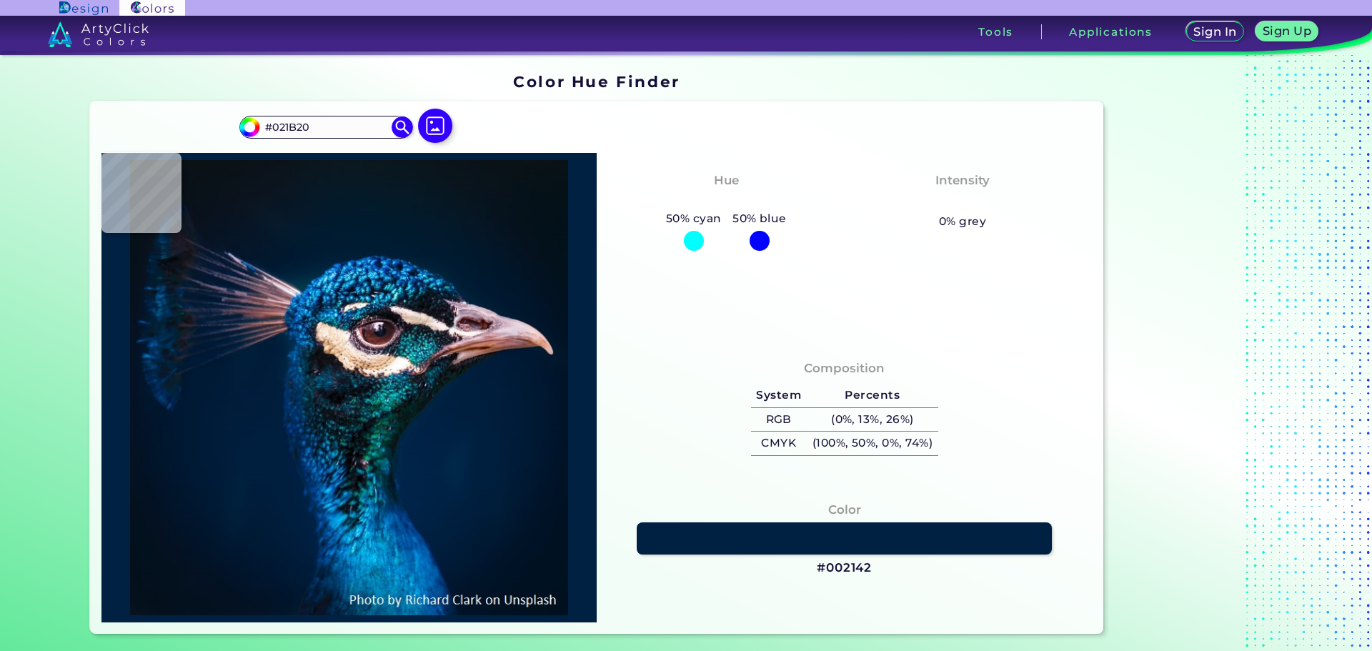
type input "#002b28"
type input "#002B28"
type input "#04363d"
type input "#04363D"
type input "#0f2029"
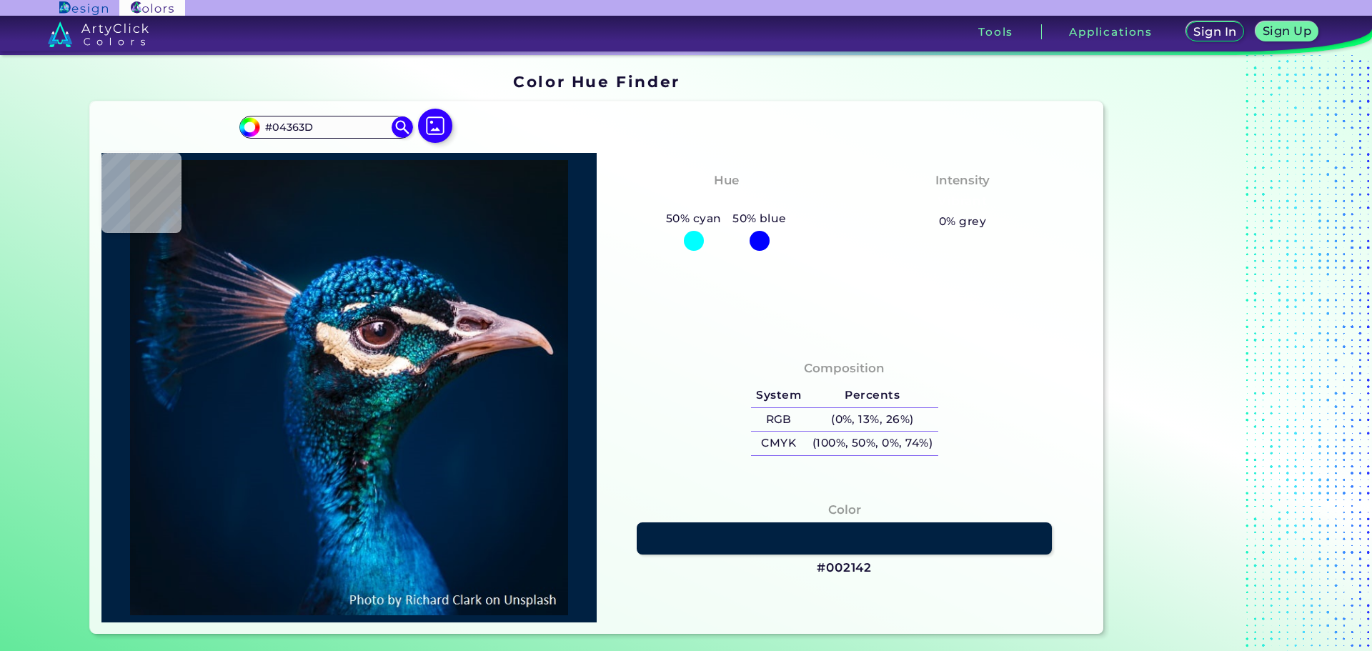
type input "#0F2029"
type input "#001d3b"
type input "#001D3B"
type input "#001a35"
type input "#001A35"
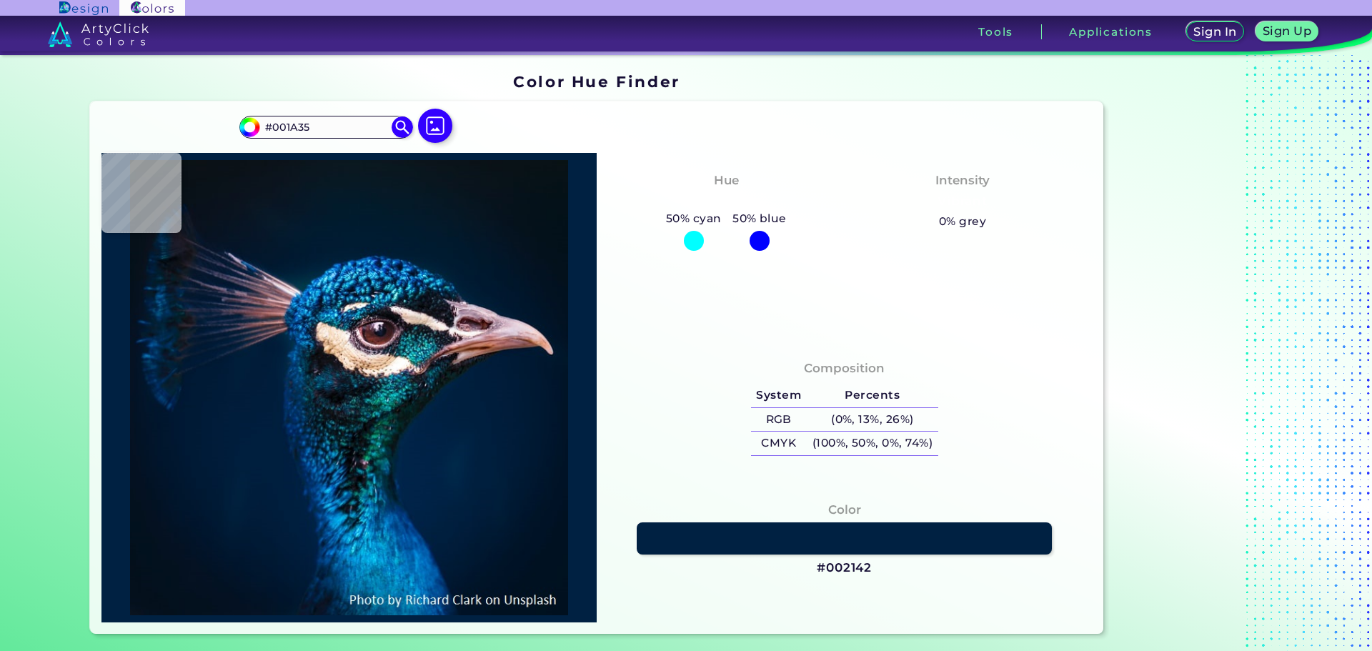
type input "#000000"
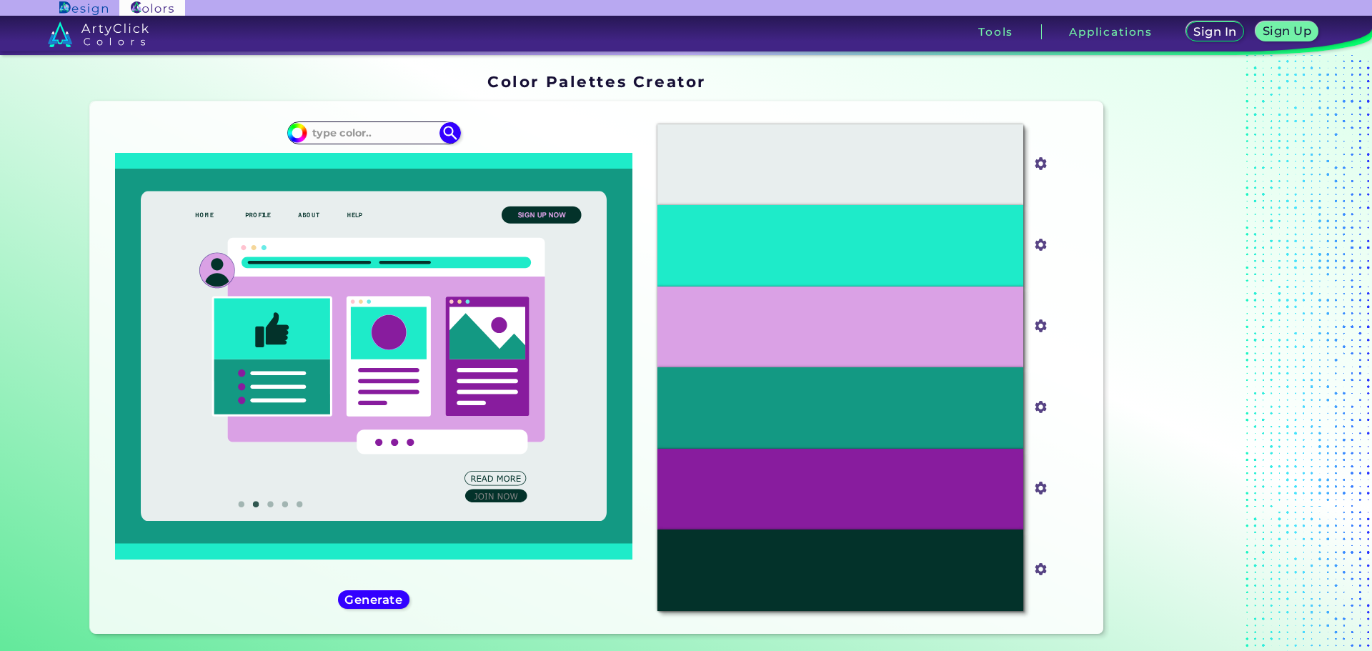
click at [355, 476] on icon at bounding box center [374, 356] width 467 height 330
click at [427, 335] on icon at bounding box center [389, 356] width 84 height 121
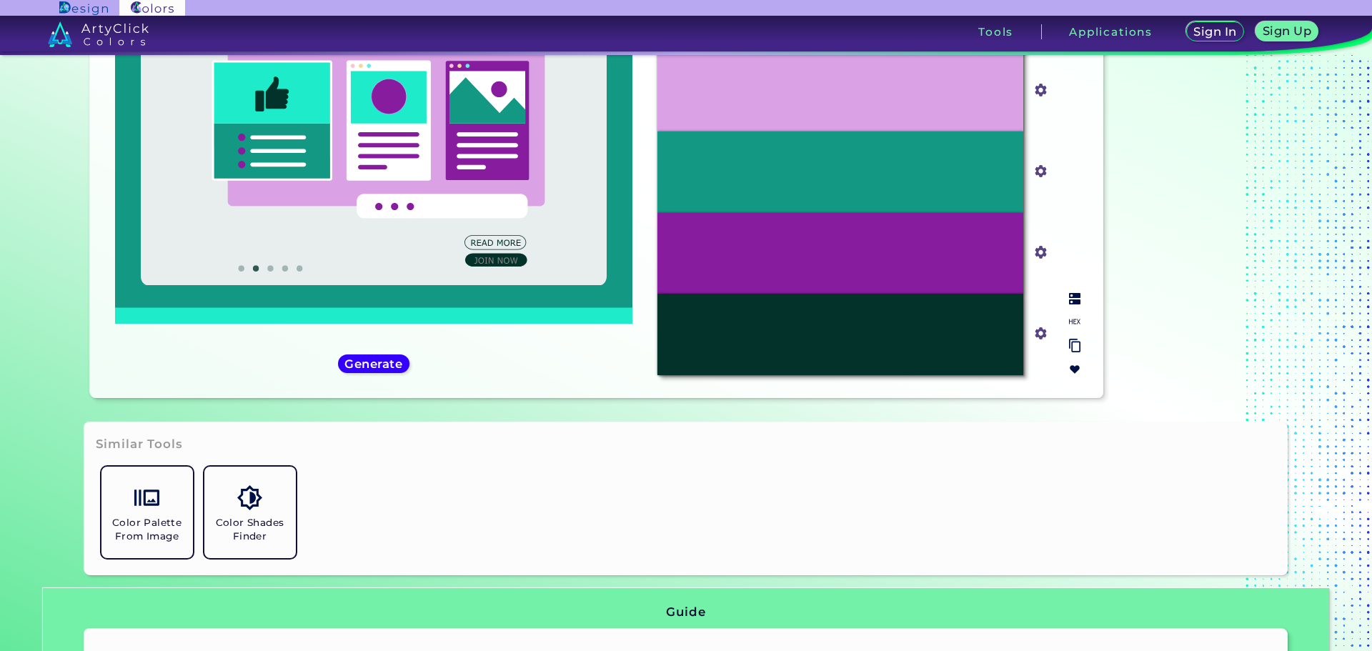
scroll to position [450, 0]
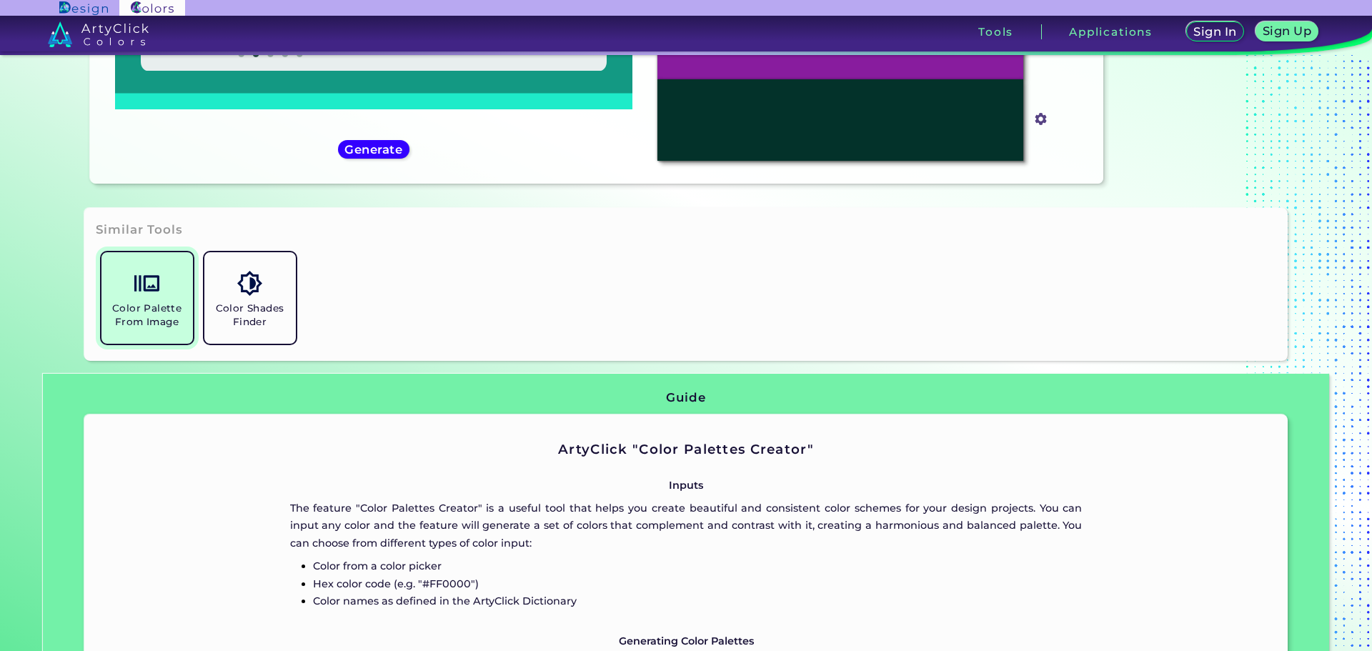
click at [137, 322] on h5 "Color Palette From Image" at bounding box center [147, 315] width 80 height 27
